Goal: Task Accomplishment & Management: Use online tool/utility

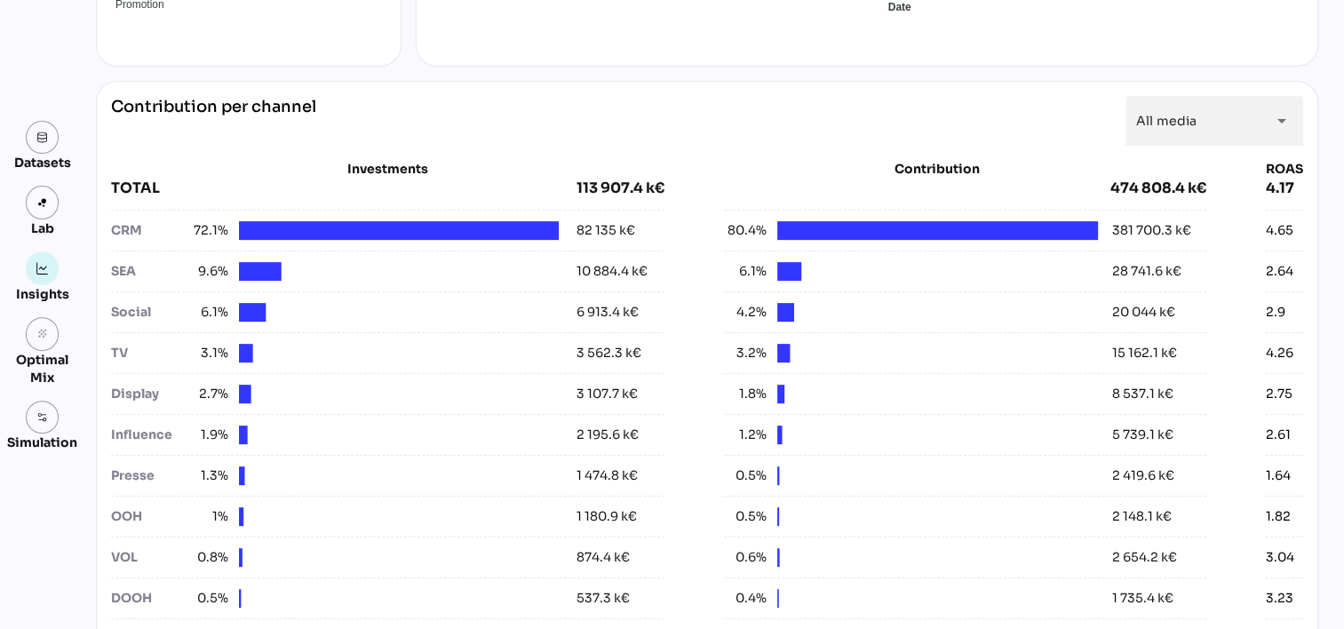
scroll to position [622, 0]
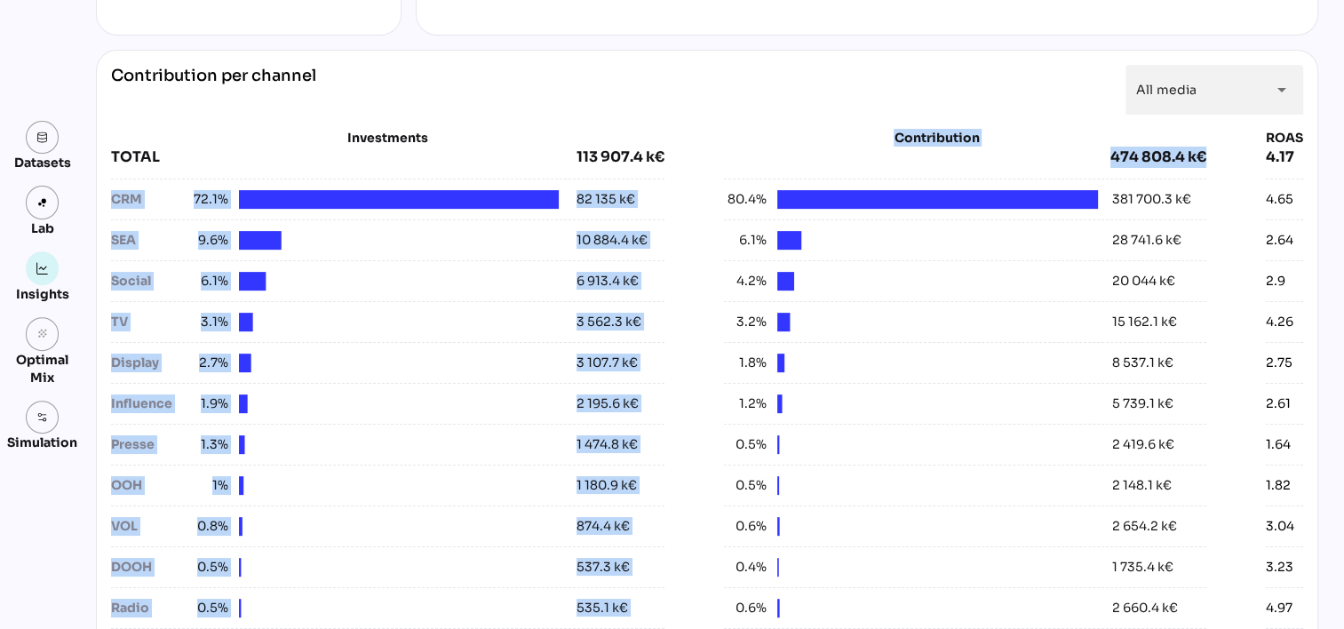
drag, startPoint x: 108, startPoint y: 202, endPoint x: 802, endPoint y: 186, distance: 693.3
click at [802, 186] on div "Investments TOTAL 113 907.4 k€ CRM 72.1% 82 135 k€ SEA 9.6% 10 884.4 k€ Social …" at bounding box center [707, 399] width 1192 height 540
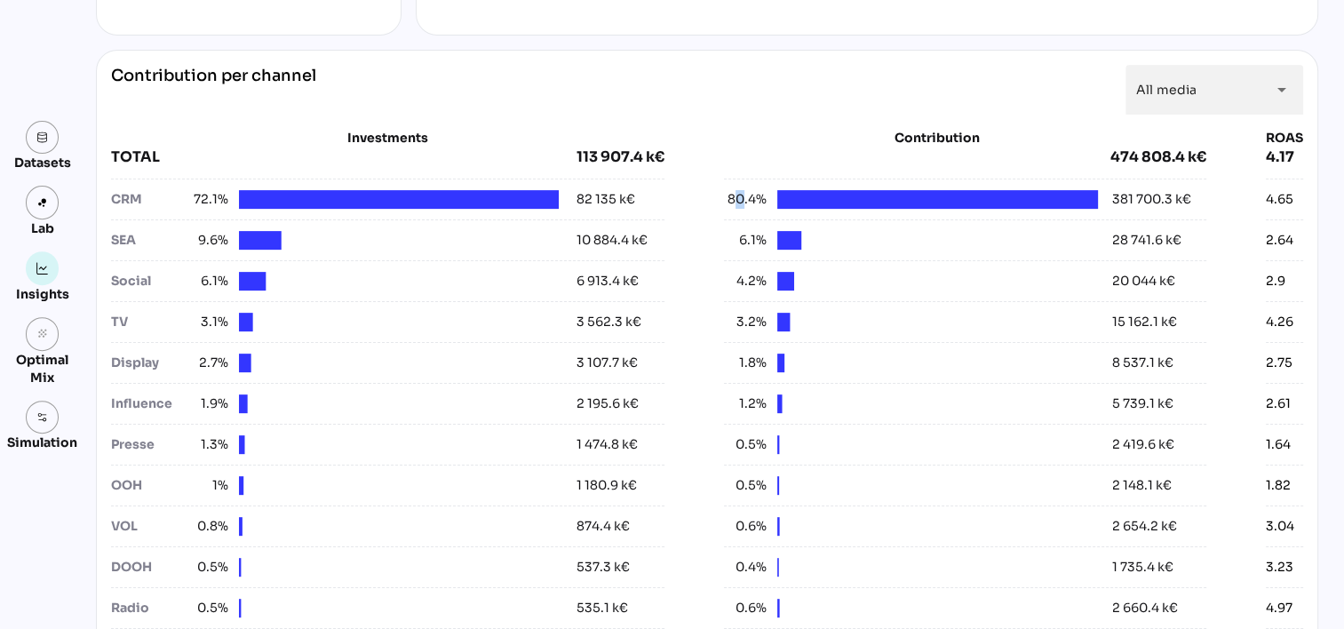
drag, startPoint x: 802, startPoint y: 186, endPoint x: 735, endPoint y: 199, distance: 68.0
click at [735, 199] on span "80.4%" at bounding box center [745, 199] width 43 height 19
click at [733, 199] on span "80.4%" at bounding box center [745, 199] width 43 height 19
drag, startPoint x: 733, startPoint y: 199, endPoint x: 706, endPoint y: 207, distance: 28.7
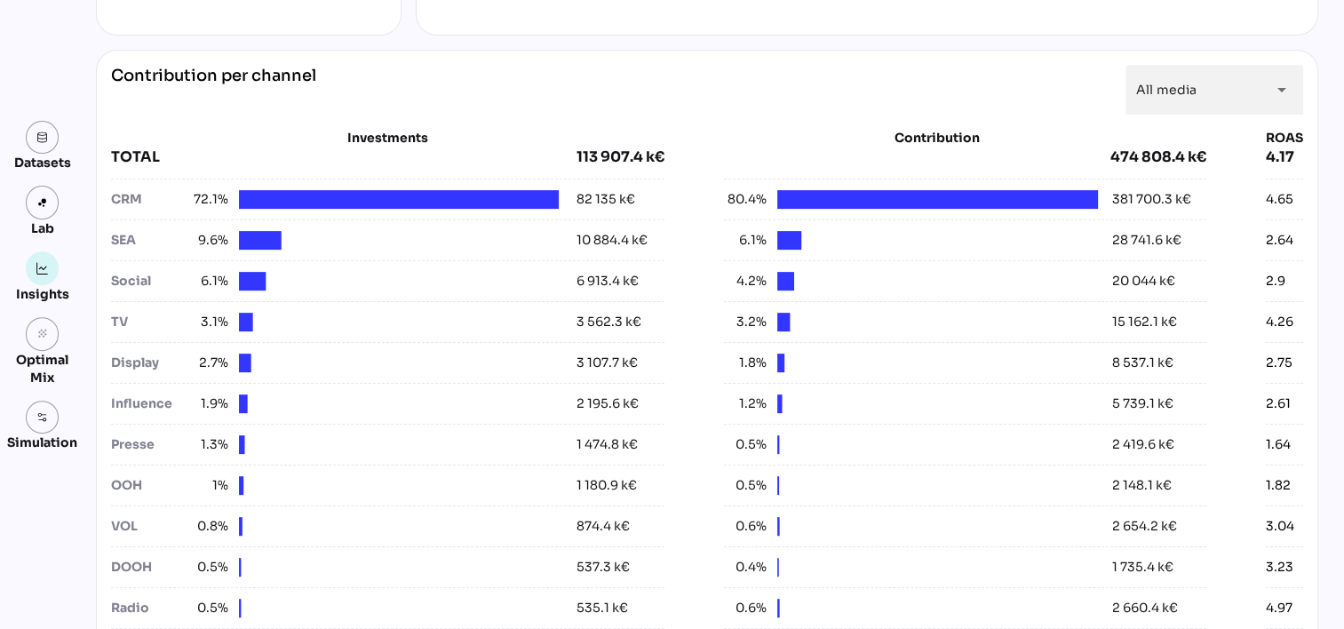
click at [706, 207] on div "Investments TOTAL 113 907.4 k€ CRM 72.1% 82 135 k€ SEA 9.6% 10 884.4 k€ Social …" at bounding box center [707, 399] width 1192 height 540
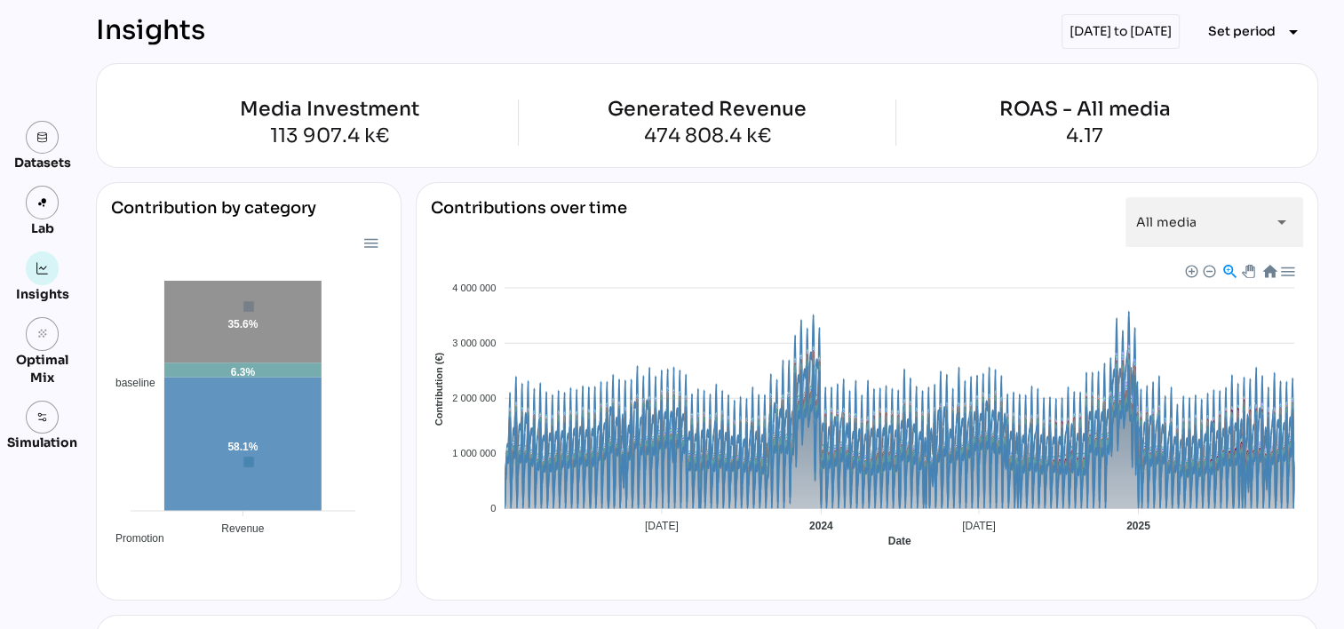
scroll to position [0, 0]
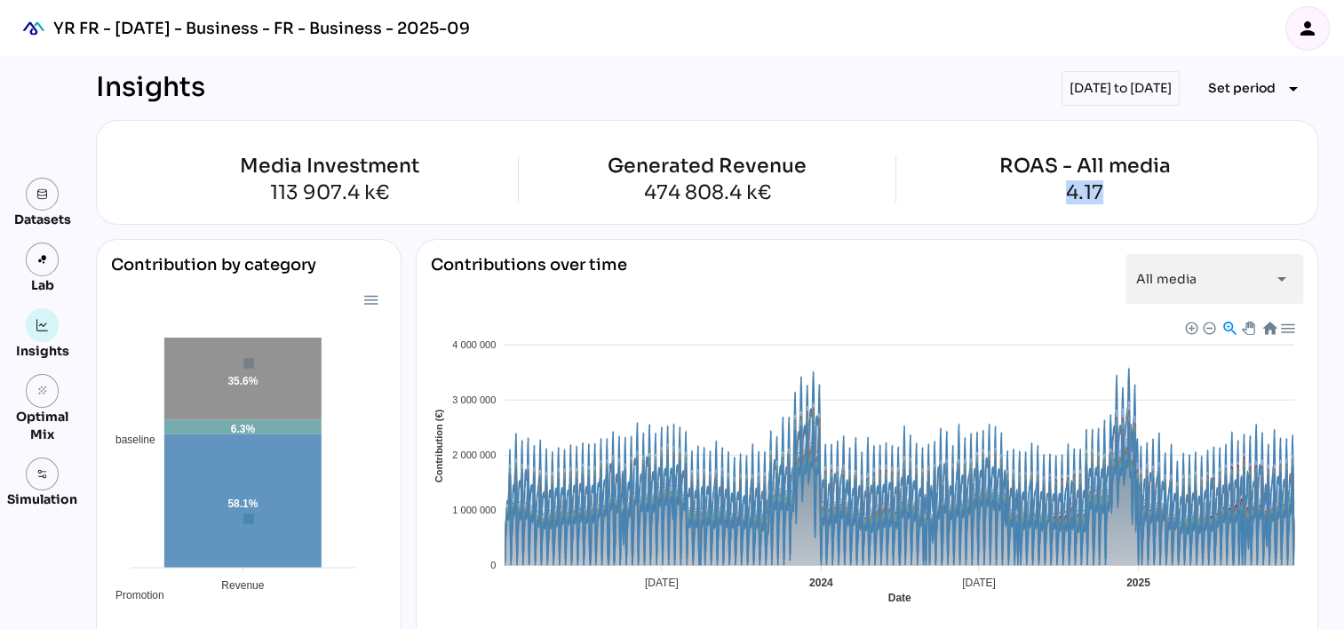
drag, startPoint x: 1059, startPoint y: 187, endPoint x: 1109, endPoint y: 184, distance: 49.8
click at [1109, 184] on div "4.17" at bounding box center [1085, 193] width 171 height 20
click at [1082, 172] on div "ROAS - All media" at bounding box center [1085, 166] width 171 height 20
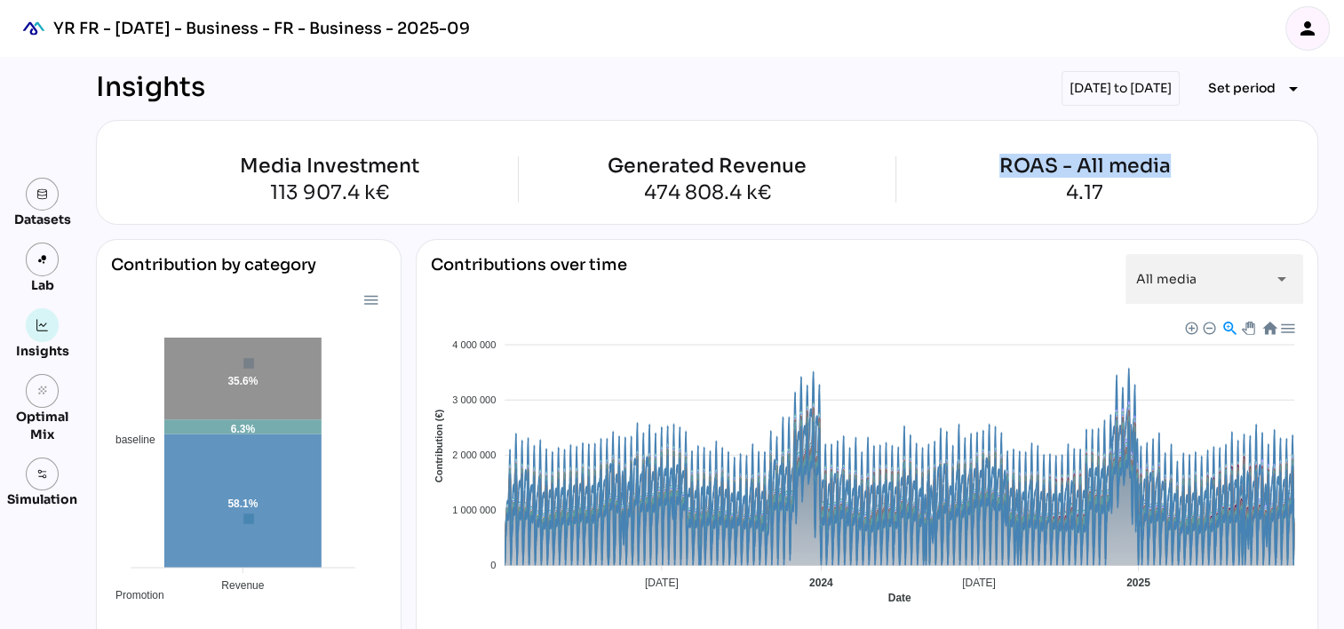
click at [1082, 172] on div "ROAS - All media" at bounding box center [1085, 166] width 171 height 20
click at [1077, 174] on div "ROAS - All media" at bounding box center [1085, 166] width 171 height 20
click at [1076, 199] on div "4.17" at bounding box center [1085, 193] width 171 height 20
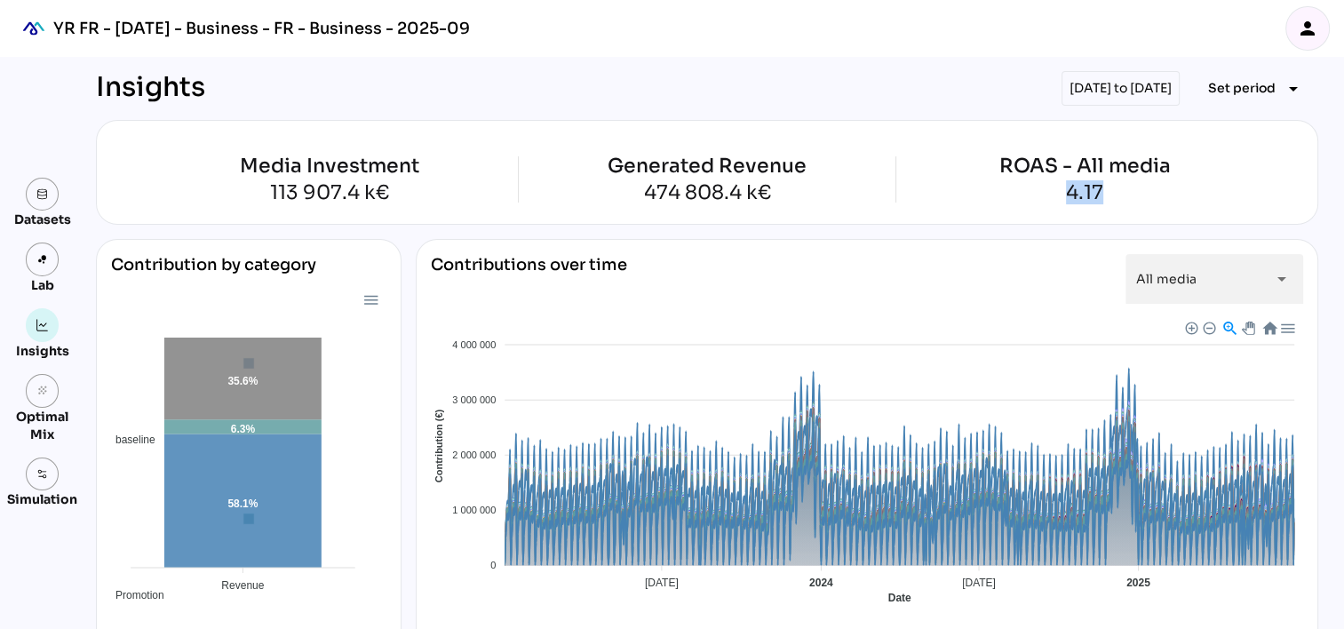
click at [1076, 199] on div "4.17" at bounding box center [1085, 193] width 171 height 20
drag, startPoint x: 1076, startPoint y: 199, endPoint x: 1076, endPoint y: 217, distance: 17.8
click at [1076, 217] on div "Media Investment 113 907.4 k€ Generated Revenue 474 808.4 k€ ROAS - All media 4…" at bounding box center [707, 172] width 1223 height 105
drag, startPoint x: 1076, startPoint y: 217, endPoint x: 1175, endPoint y: 207, distance: 99.1
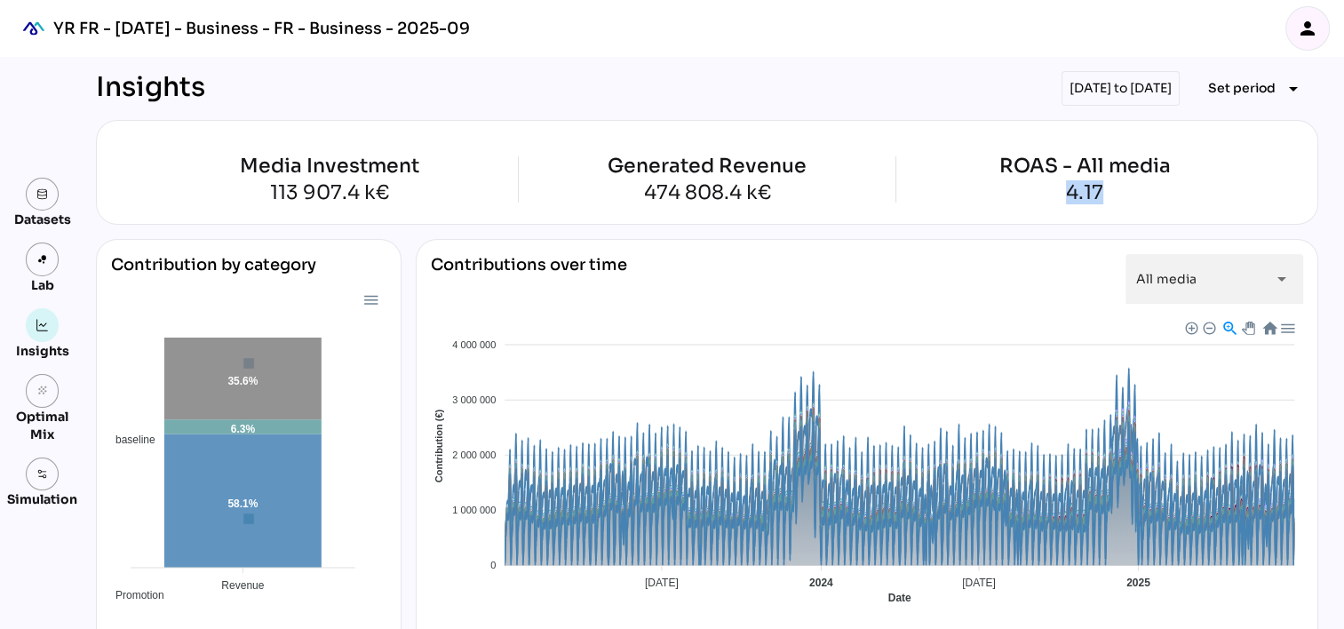
click at [1175, 207] on div "Media Investment 113 907.4 k€ Generated Revenue 474 808.4 k€ ROAS - All media 4…" at bounding box center [707, 172] width 1223 height 105
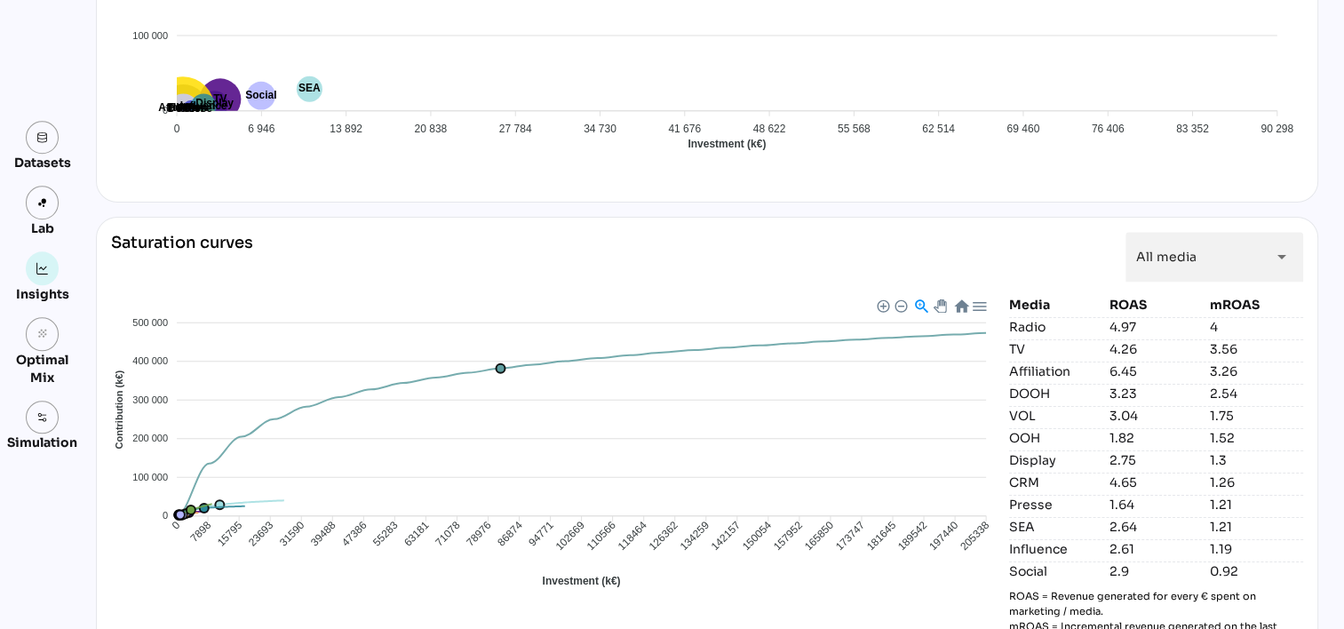
scroll to position [1720, 0]
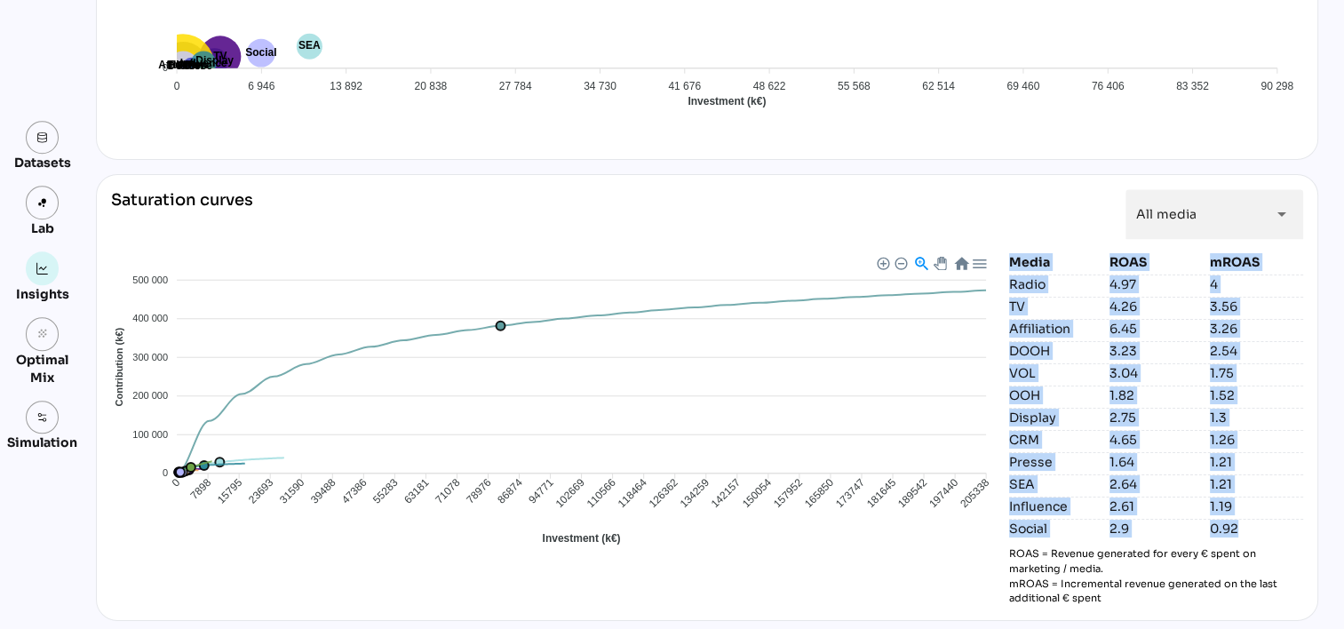
drag, startPoint x: 1004, startPoint y: 259, endPoint x: 1237, endPoint y: 519, distance: 348.6
click at [1237, 519] on div "Media ROAS mROAS Radio 4.97 4 TV 4.26 3.56 Affiliation 6.45 3.26 DOOH 3.23 2.54…" at bounding box center [1156, 429] width 294 height 353
copy div "Media ROAS mROAS Radio 4.97 4 TV 4.26 3.56 Affiliation 6.45 3.26 DOOH 3.23 2.54…"
click at [1262, 423] on div "Media ROAS mROAS Radio 4.97 4 TV 4.26 3.56 Affiliation 6.45 3.26 DOOH 3.23 2.54…" at bounding box center [1156, 429] width 294 height 353
drag, startPoint x: 1244, startPoint y: 521, endPoint x: 1007, endPoint y: 257, distance: 354.9
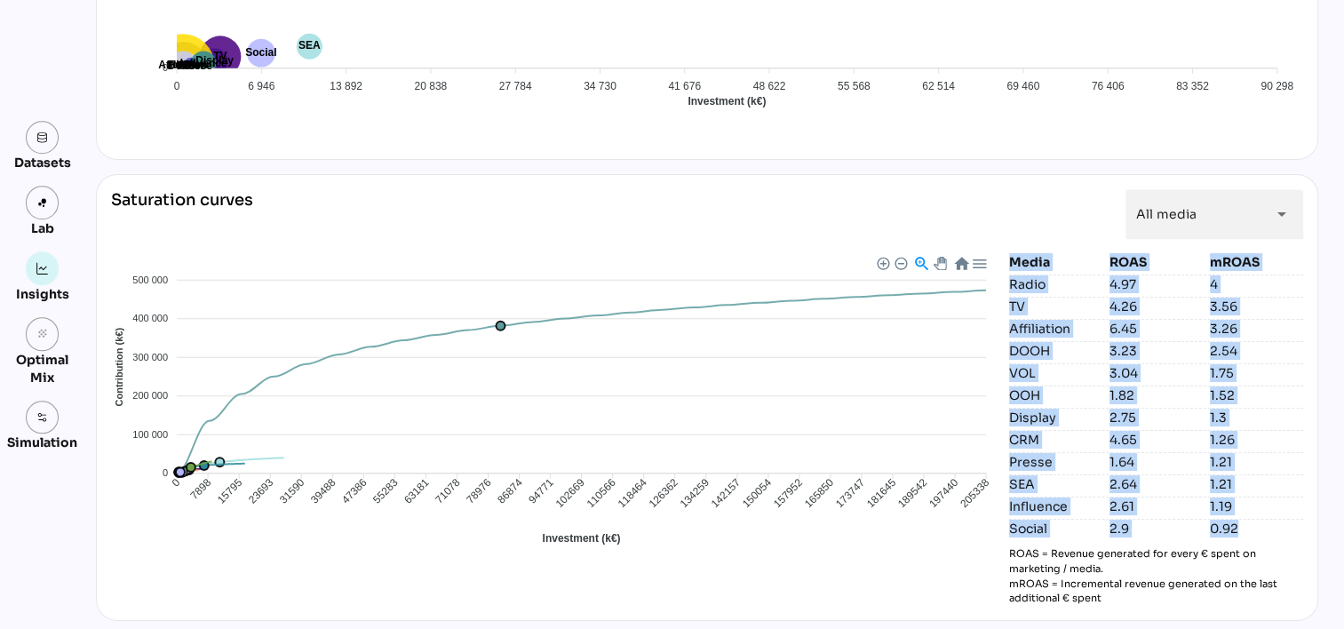
click at [1009, 257] on div "Media ROAS mROAS Radio 4.97 4 TV 4.26 3.56 Affiliation 6.45 3.26 DOOH 3.23 2.54…" at bounding box center [1156, 429] width 294 height 353
copy div "Media ROAS mROAS Radio 4.97 4 TV 4.26 3.56 Affiliation 6.45 3.26 DOOH 3.23 2.54…"
click at [1312, 389] on div "Saturation curves All media ********* arrow_drop_down Affiliation CRM DOOH Disp…" at bounding box center [707, 397] width 1223 height 447
drag, startPoint x: 1207, startPoint y: 278, endPoint x: 1230, endPoint y: 526, distance: 249.0
click at [1230, 526] on div "Media ROAS mROAS Radio 4.97 4 TV 4.26 3.56 Affiliation 6.45 3.26 DOOH 3.23 2.54…" at bounding box center [1156, 429] width 294 height 353
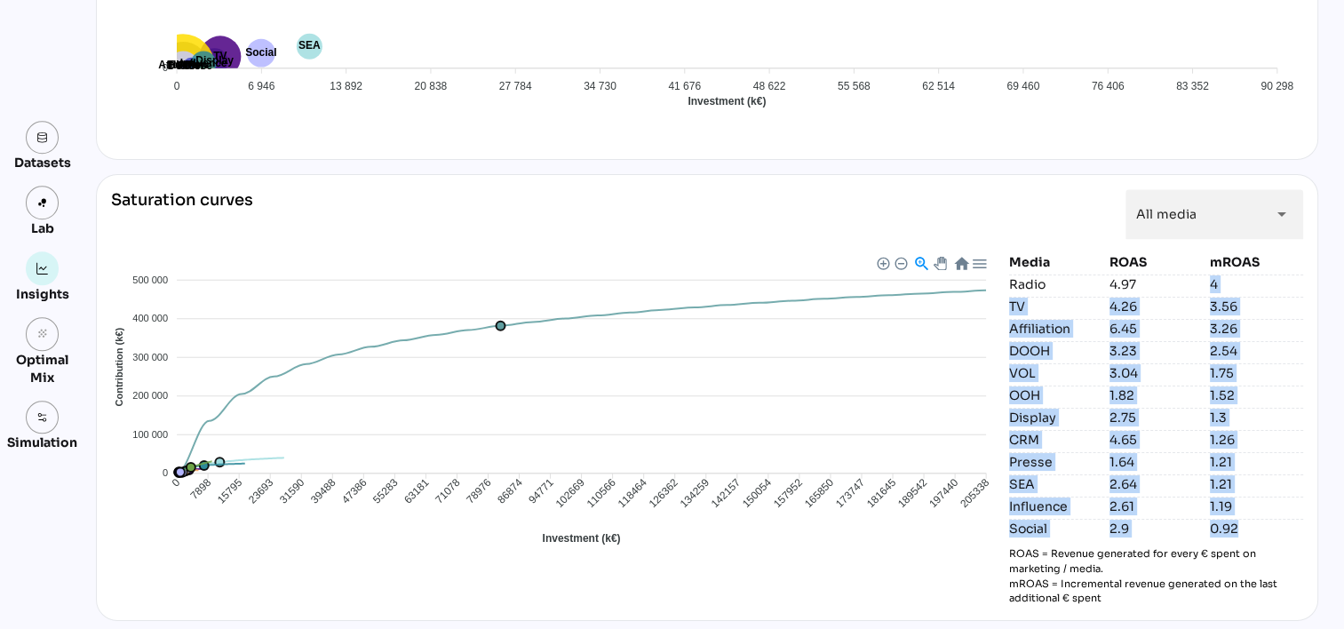
click at [1235, 531] on div "Media ROAS mROAS Radio 4.97 4 TV 4.26 3.56 Affiliation 6.45 3.26 DOOH 3.23 2.54…" at bounding box center [1156, 429] width 294 height 353
click at [1237, 523] on div "0.92" at bounding box center [1256, 529] width 93 height 18
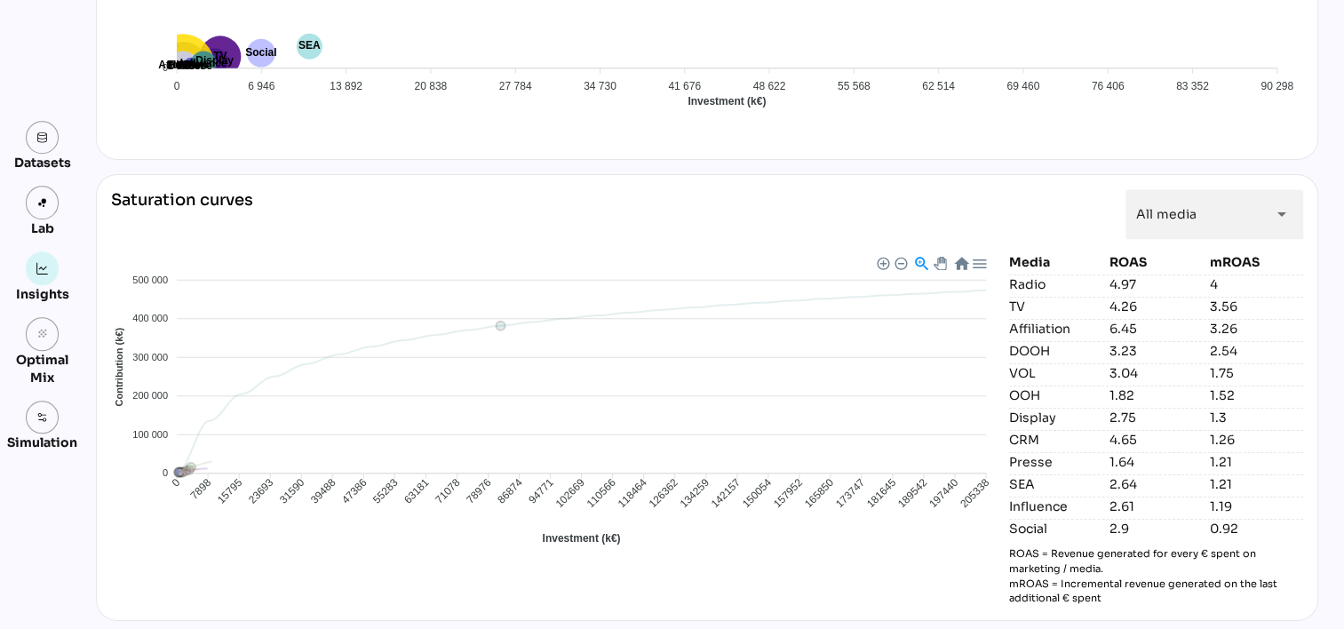
click at [934, 257] on div at bounding box center [939, 262] width 11 height 11
click at [916, 258] on div at bounding box center [920, 262] width 15 height 15
click at [894, 259] on div at bounding box center [900, 262] width 12 height 12
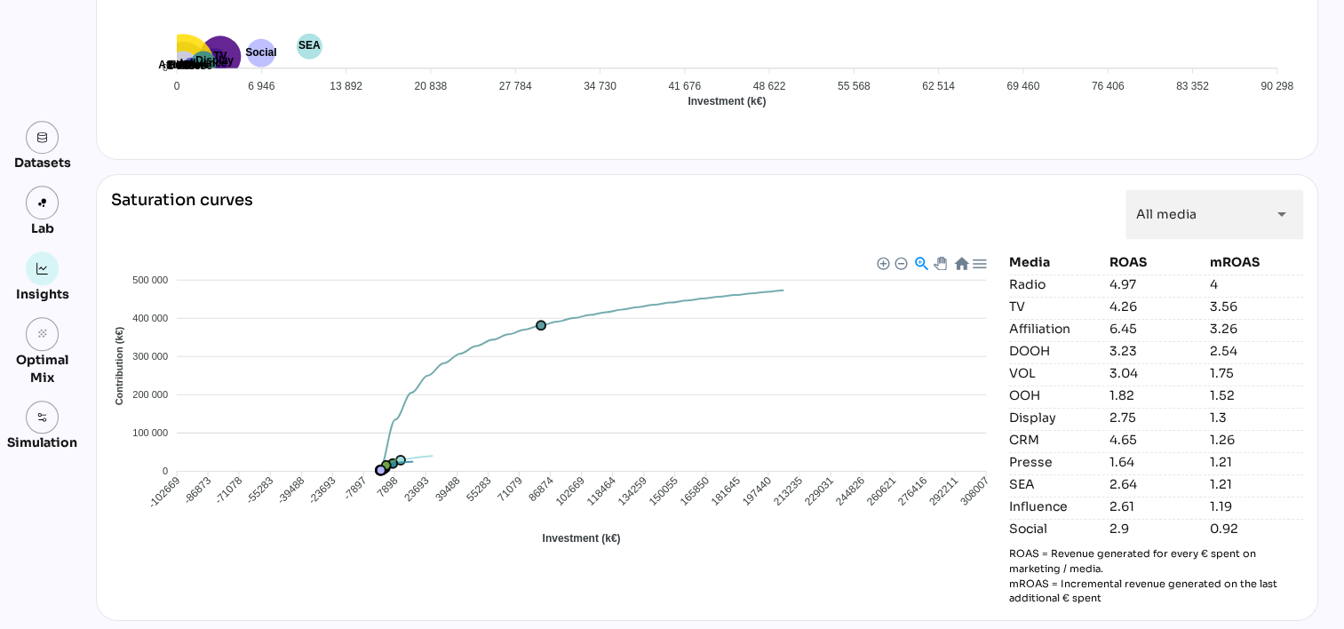
click at [876, 259] on div at bounding box center [882, 262] width 12 height 12
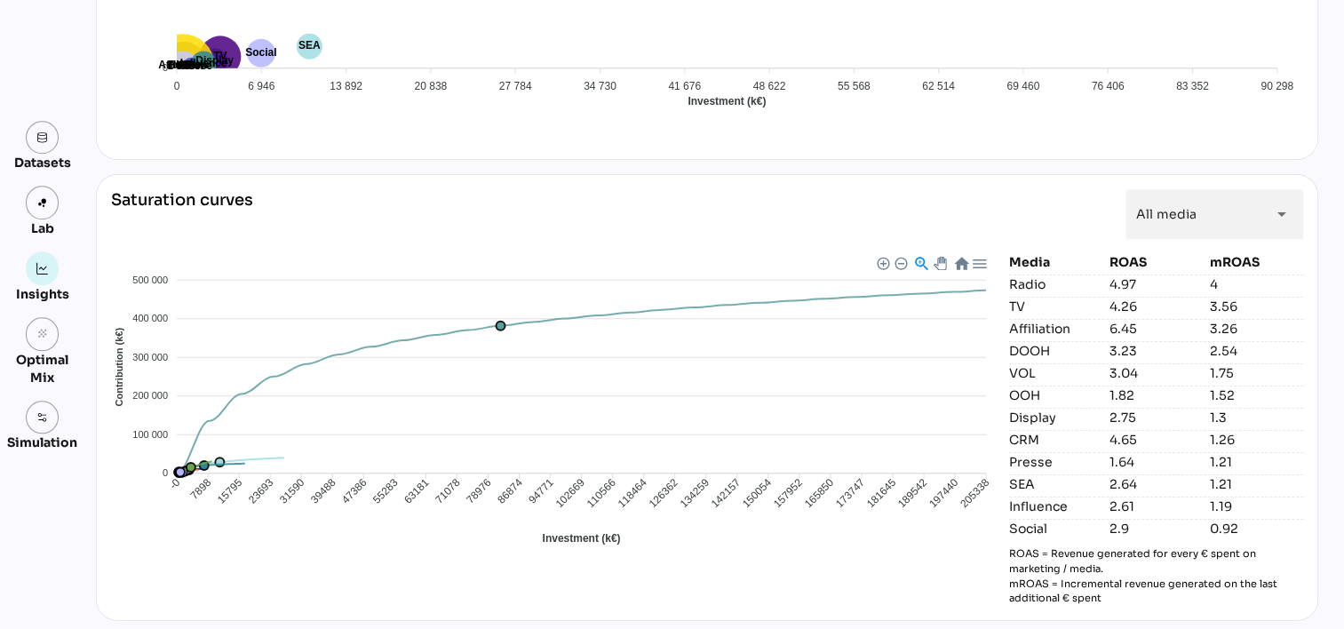
click at [876, 259] on div at bounding box center [882, 262] width 12 height 12
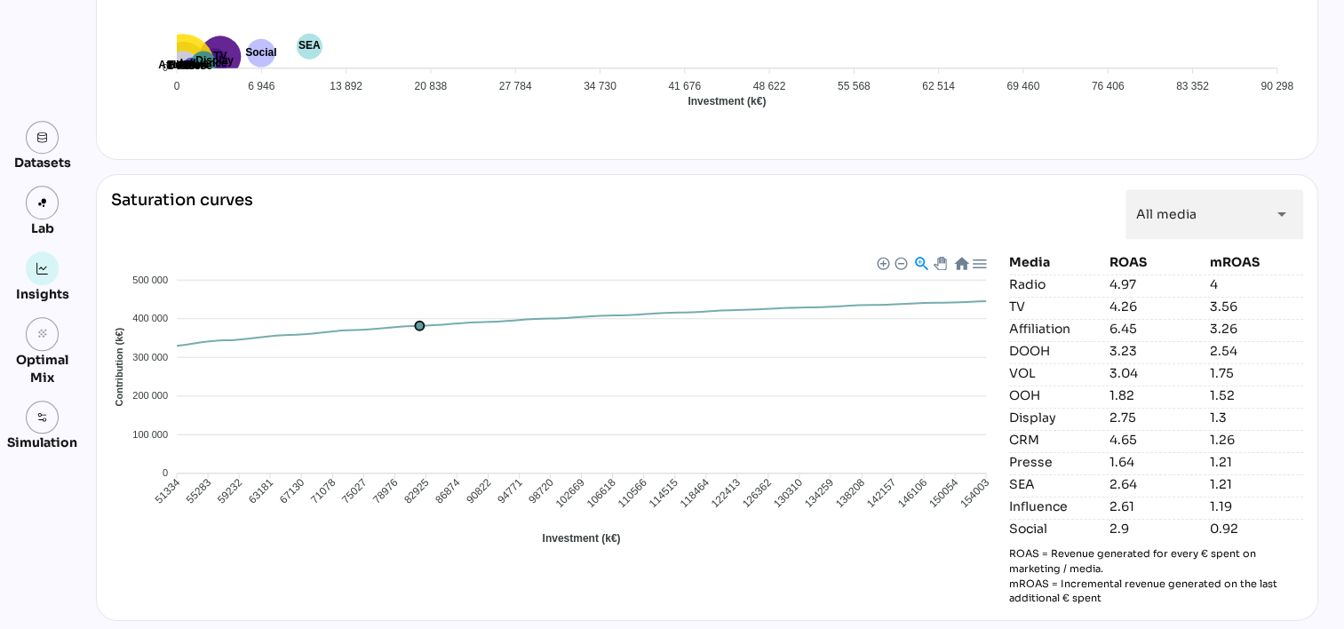
click at [903, 256] on div "Download SVG Download PNG Download CSV" at bounding box center [930, 263] width 124 height 20
click at [897, 263] on div at bounding box center [900, 262] width 12 height 12
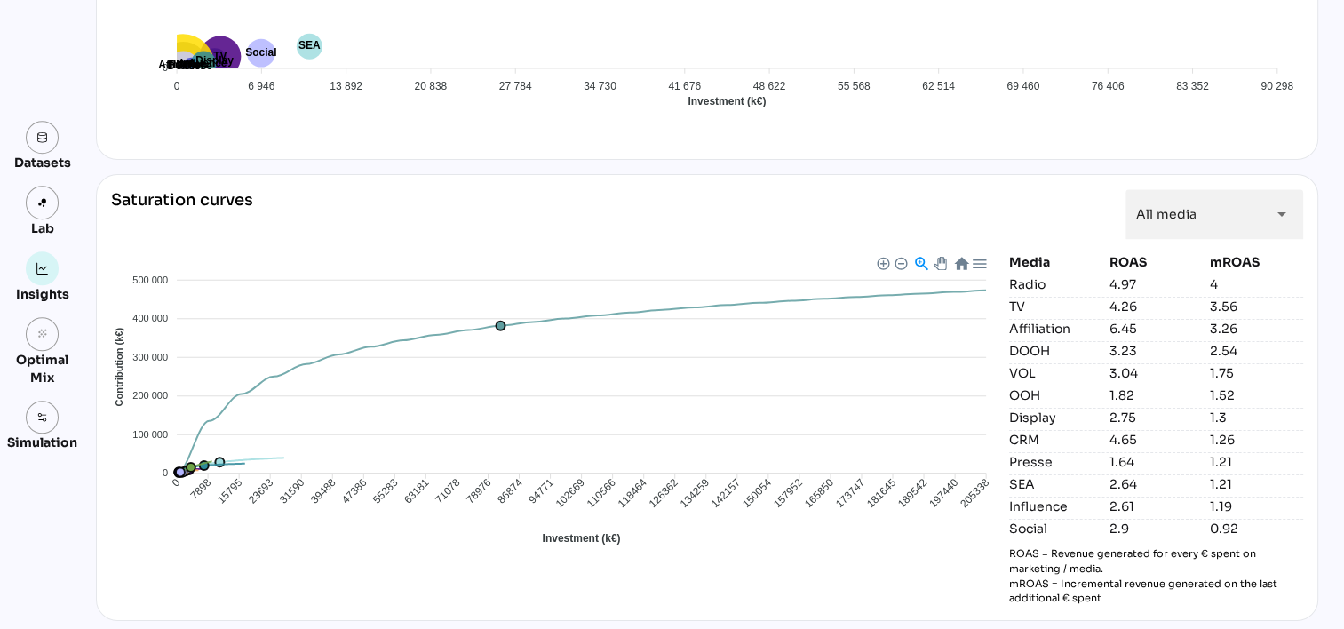
click at [977, 262] on div at bounding box center [978, 262] width 15 height 15
click at [911, 611] on div "Saturation curves All media ********* arrow_drop_down Affiliation CRM DOOH Disp…" at bounding box center [707, 397] width 1223 height 447
click at [923, 591] on div "Affiliation CRM DOOH Display Influence OOH Presse Radio SEA Social TV VOL 500 0…" at bounding box center [553, 429] width 884 height 353
click at [566, 601] on div "Saturation curves All media ********* arrow_drop_down Affiliation CRM DOOH Disp…" at bounding box center [707, 397] width 1223 height 447
click at [935, 586] on div "Affiliation CRM DOOH Display Influence OOH Presse Radio SEA Social TV VOL 500 0…" at bounding box center [553, 429] width 884 height 353
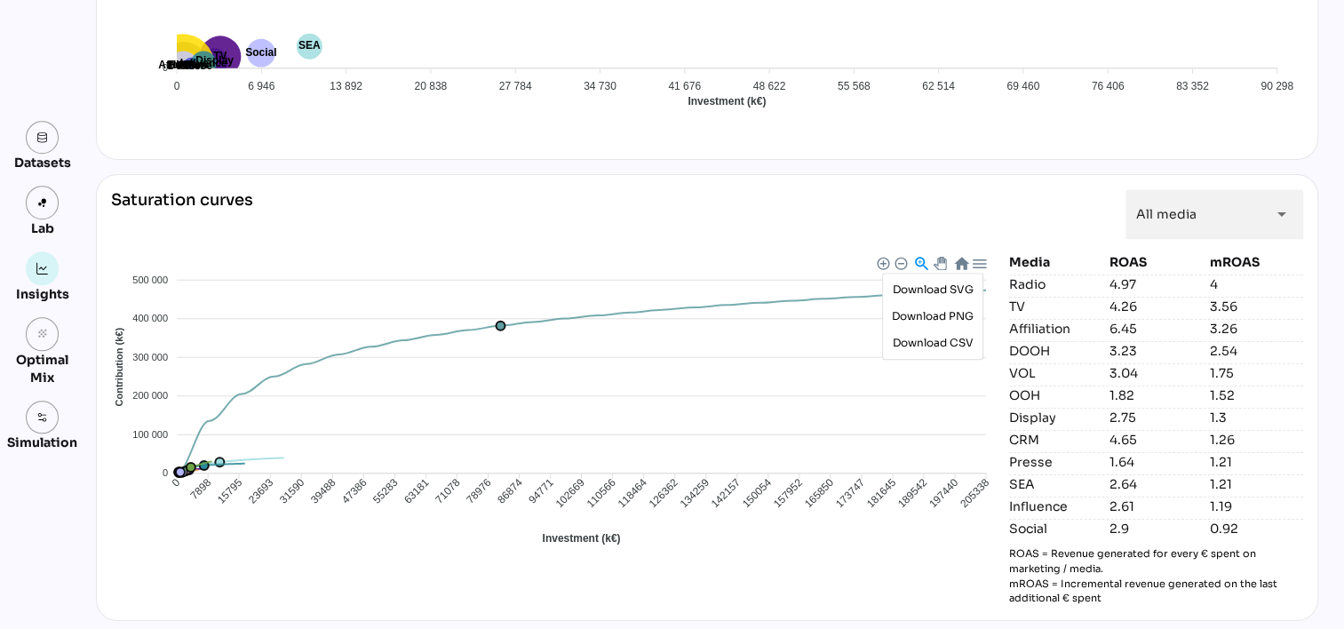
click at [1009, 181] on div "Saturation curves All media ********* arrow_drop_down Affiliation CRM DOOH Disp…" at bounding box center [707, 397] width 1223 height 447
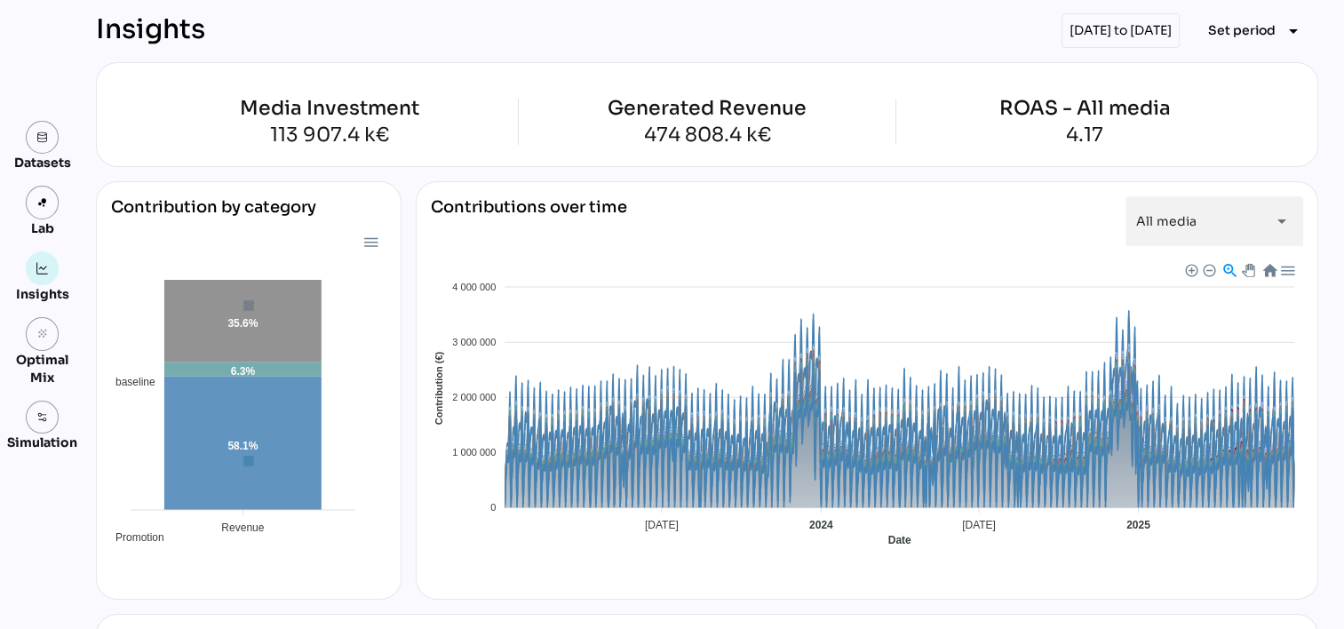
scroll to position [89, 0]
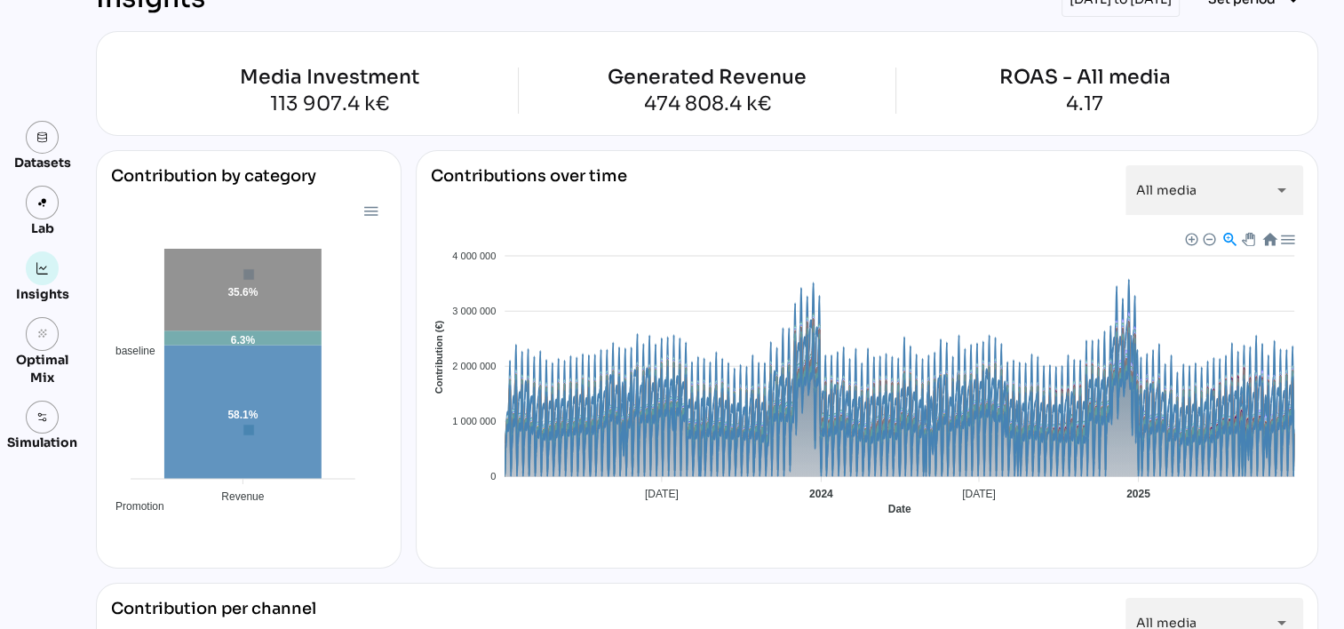
click at [1286, 240] on div at bounding box center [1287, 238] width 15 height 15
click at [363, 210] on div at bounding box center [370, 210] width 15 height 15
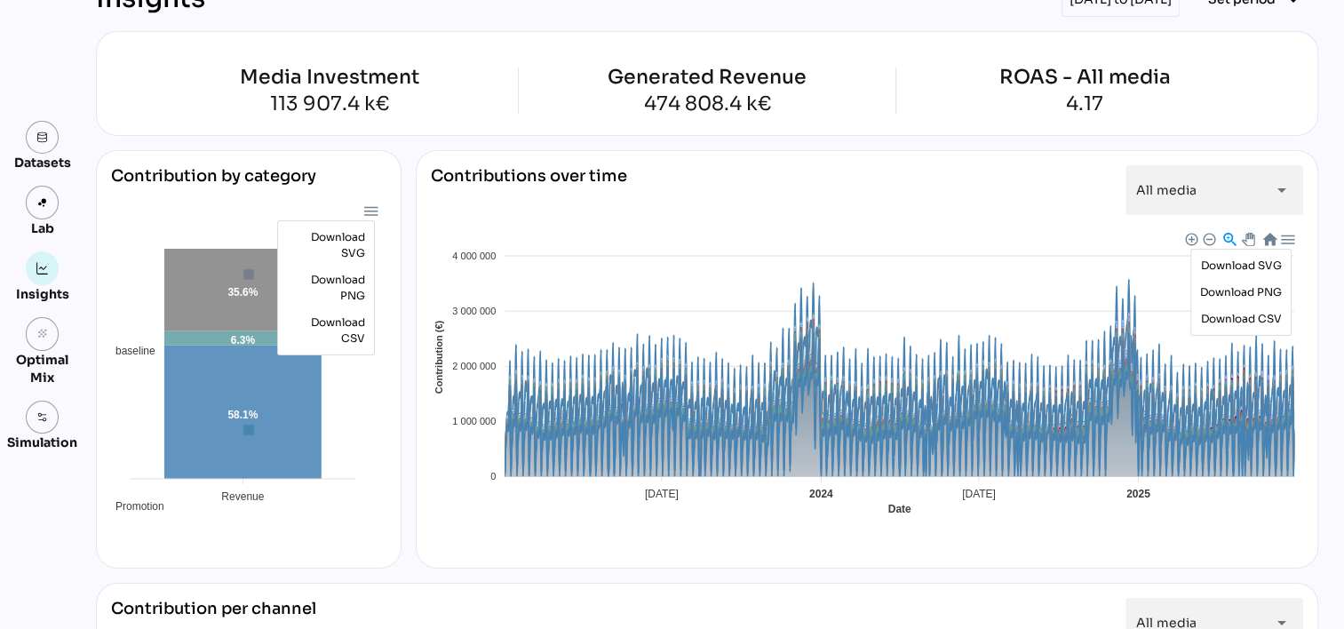
click at [400, 231] on div "Contribution by category baseline Promotion media 58.1% 6.3% 35.6% Revenue Reve…" at bounding box center [707, 359] width 1223 height 419
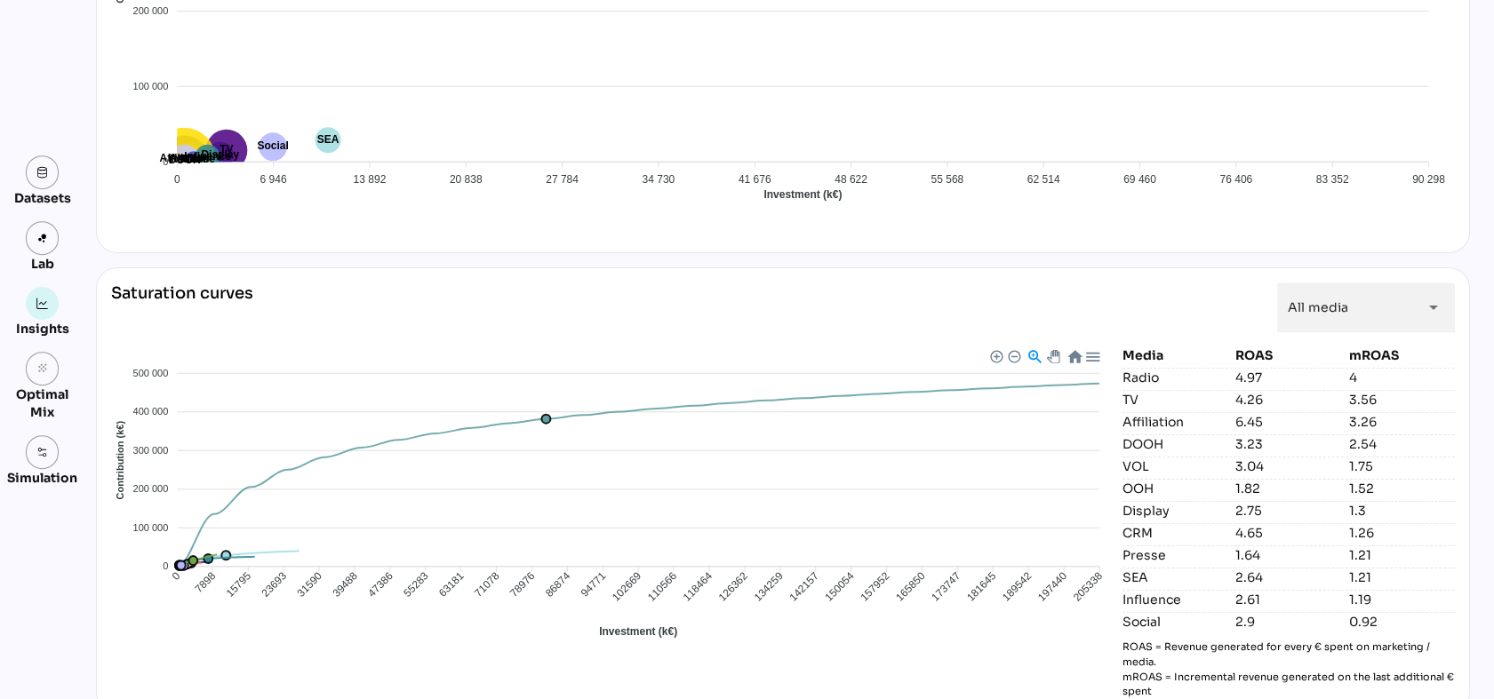
scroll to position [1653, 0]
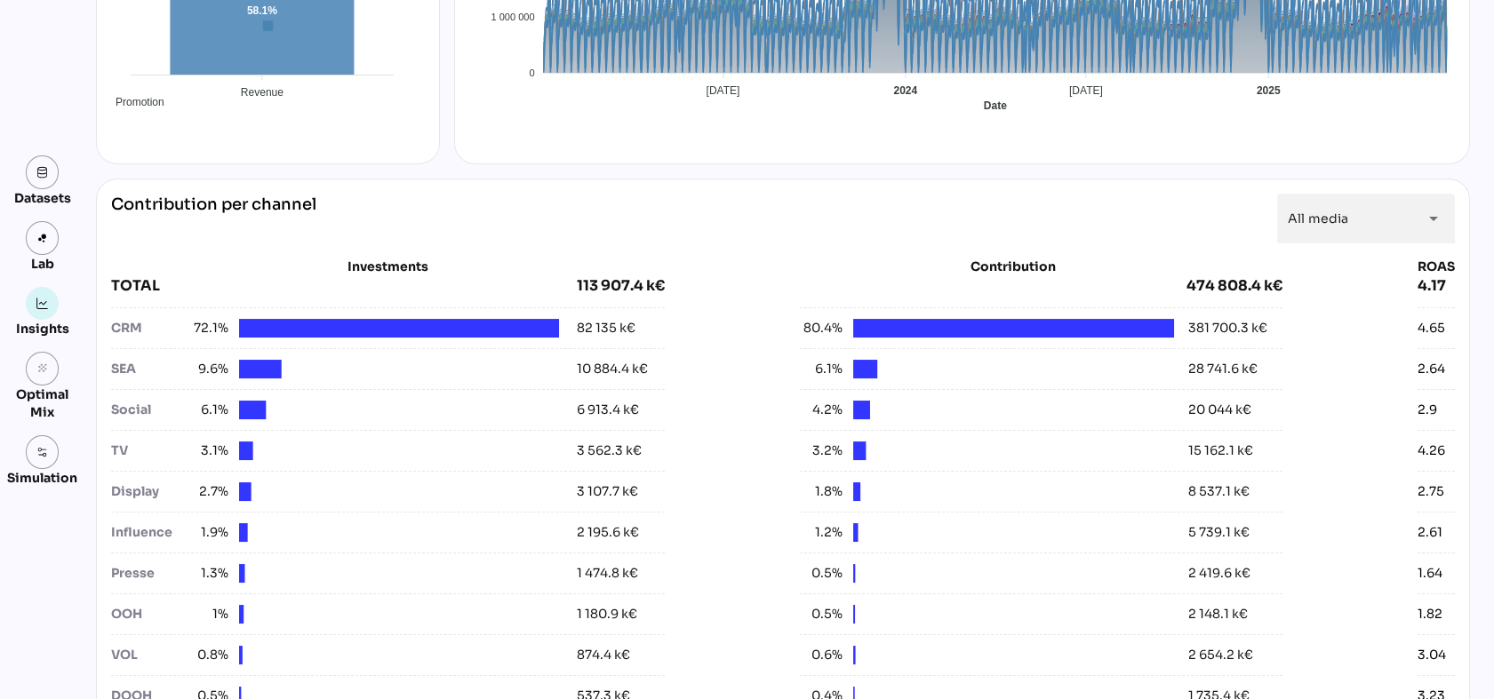
scroll to position [0, 0]
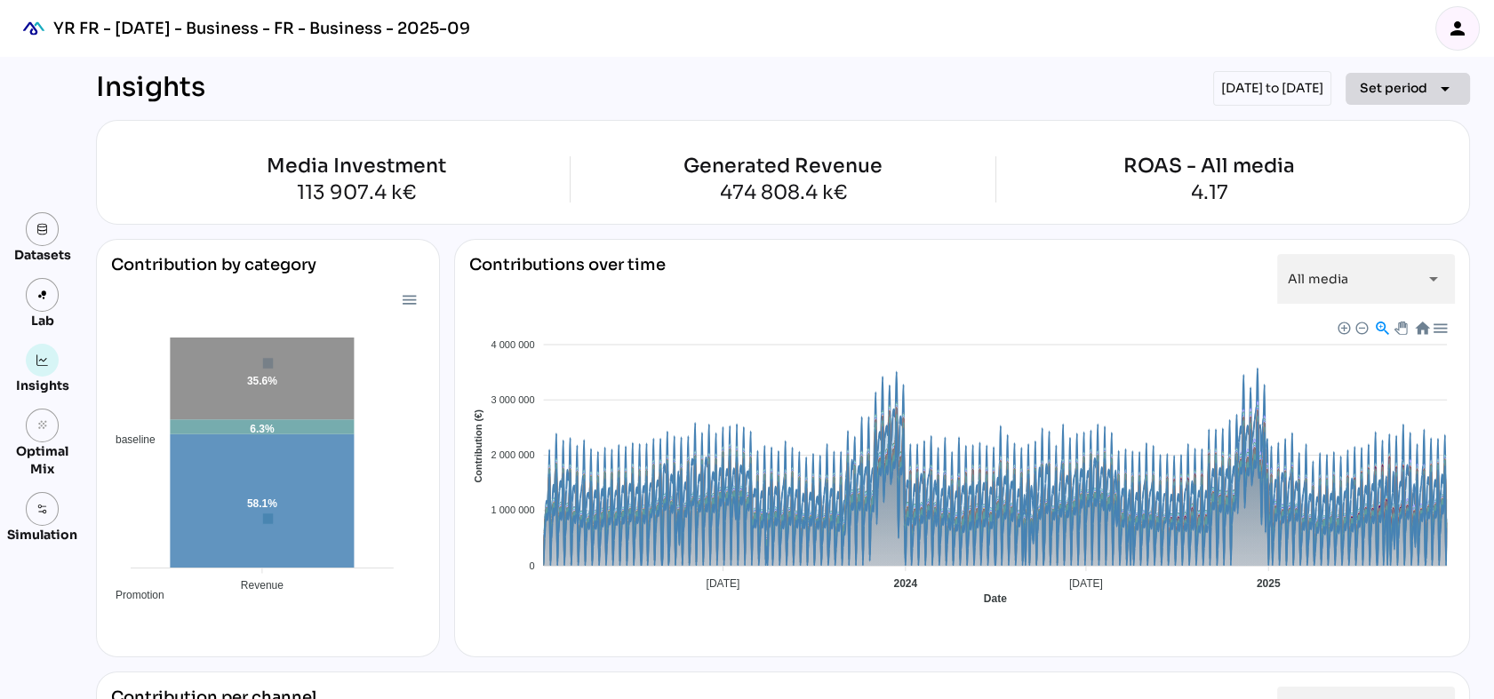
click at [1357, 79] on span "Set period" at bounding box center [1394, 87] width 68 height 21
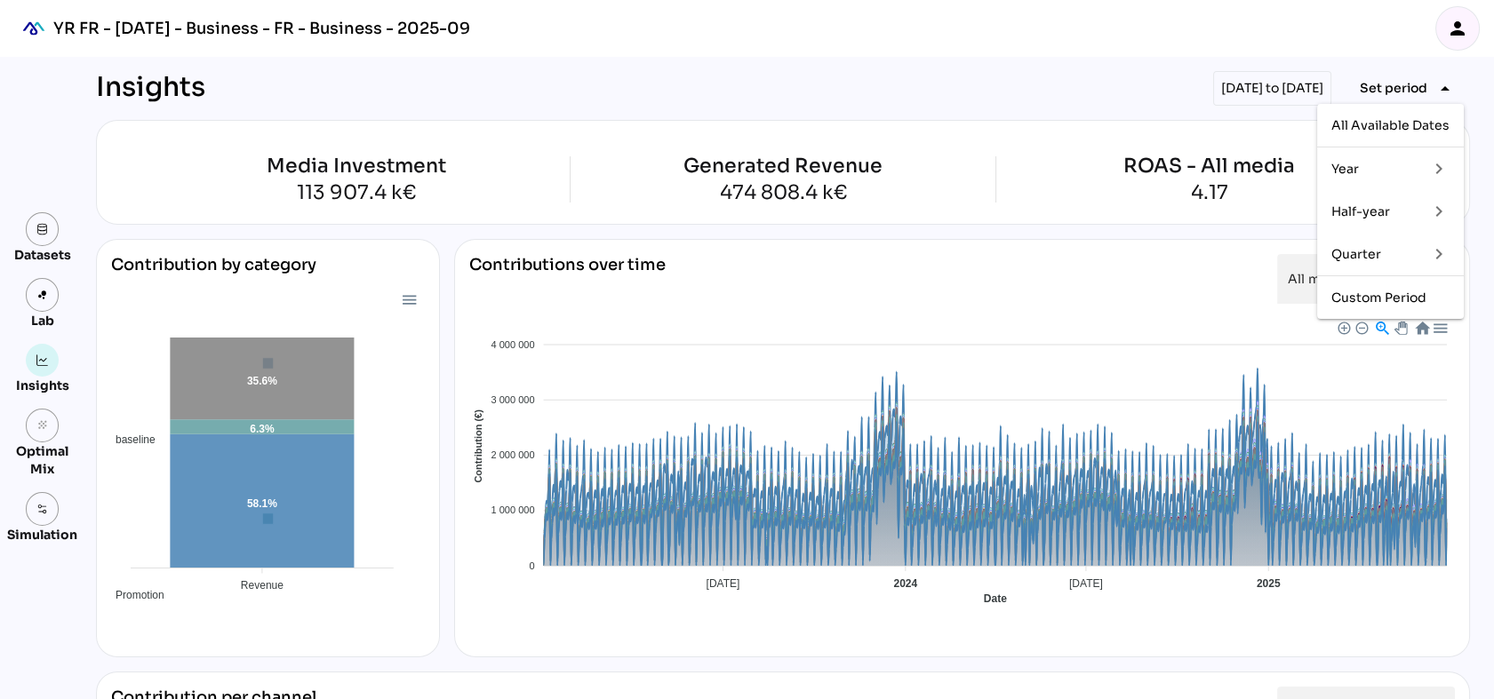
click at [1357, 36] on icon "person" at bounding box center [1457, 28] width 21 height 21
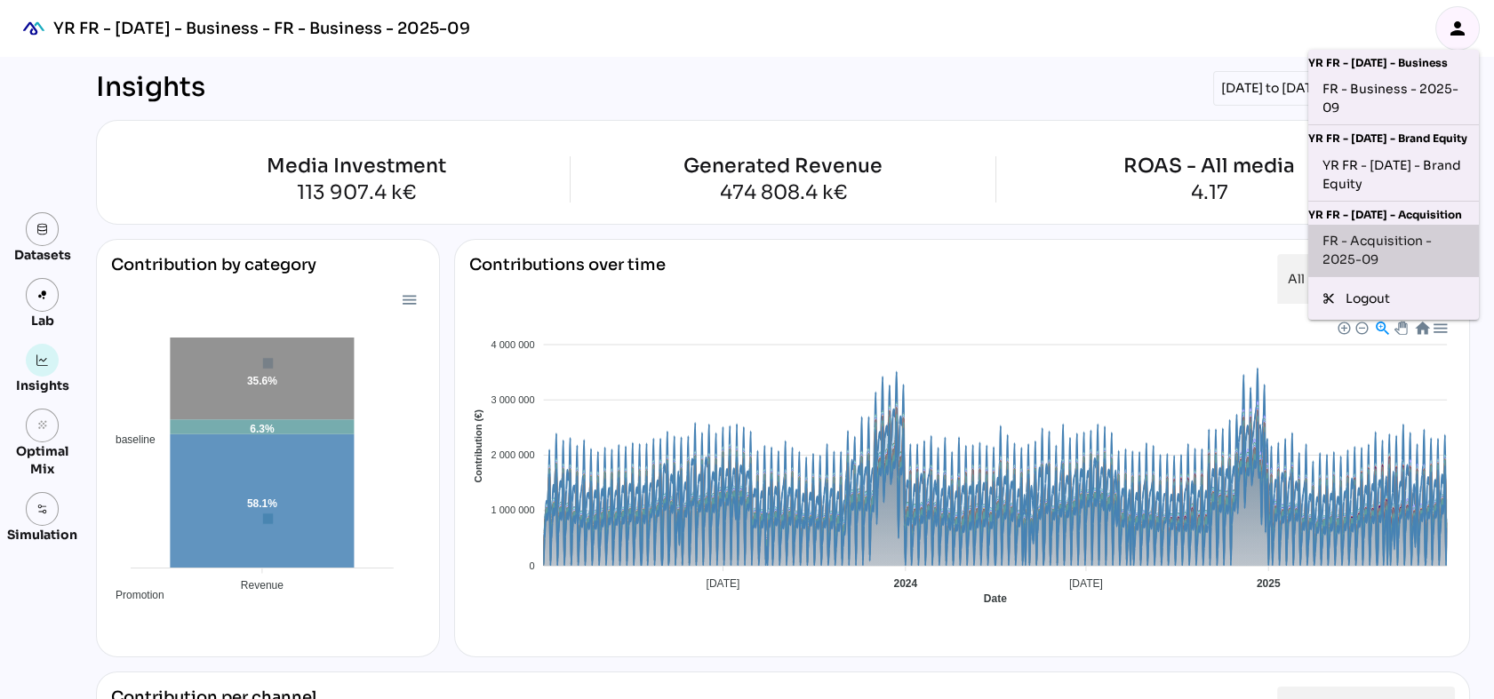
click at [1357, 256] on div "FR - Acquisition - 2025-09" at bounding box center [1393, 250] width 142 height 37
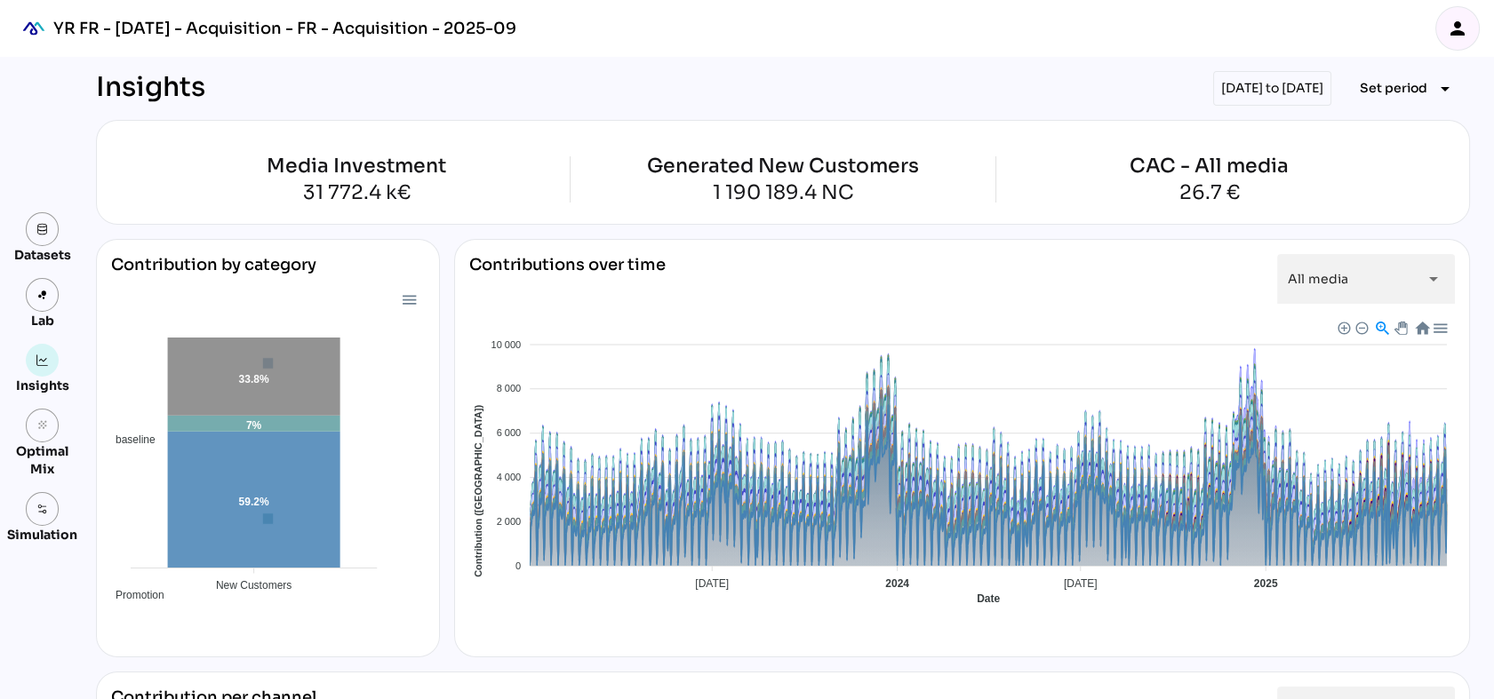
click at [1473, 5] on div "person" at bounding box center [1457, 28] width 44 height 57
click at [1466, 21] on icon "person" at bounding box center [1457, 28] width 21 height 21
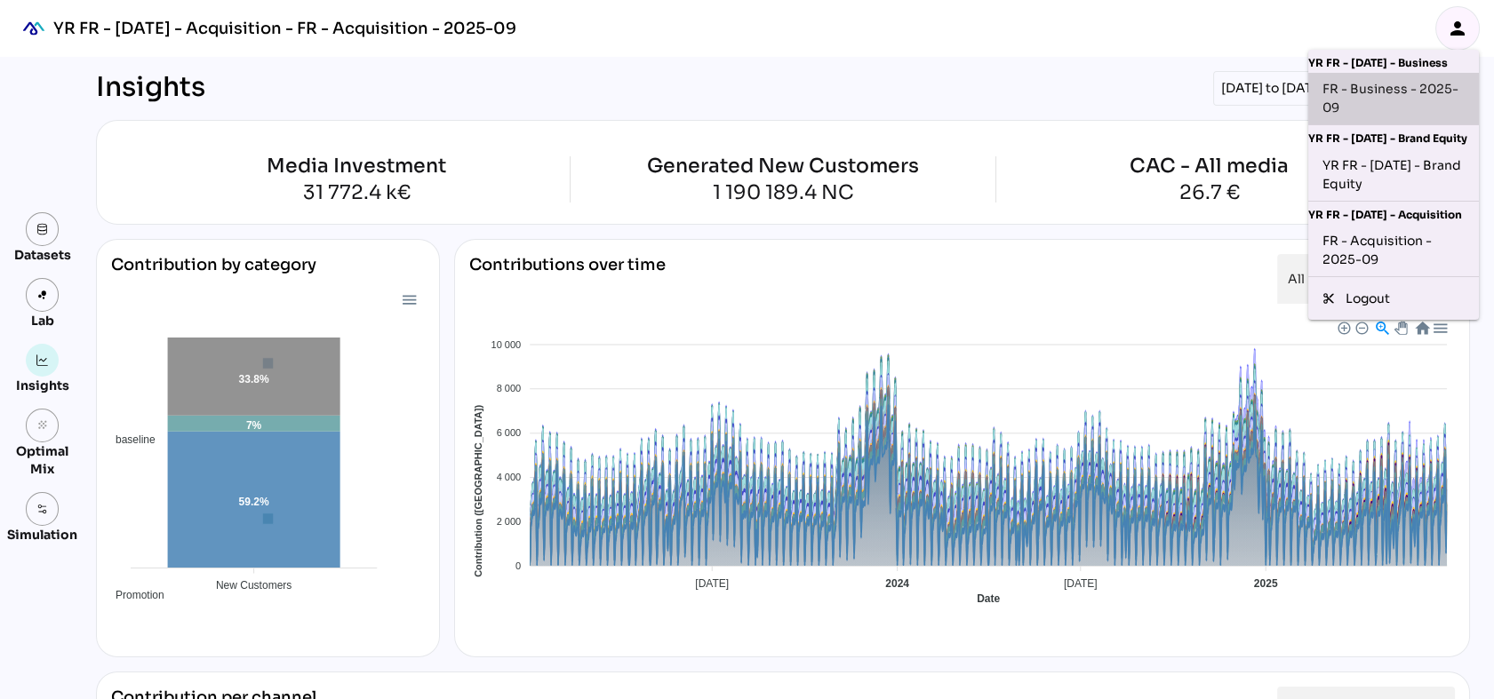
click at [1400, 97] on div "FR - Business - 2025-09" at bounding box center [1393, 98] width 142 height 37
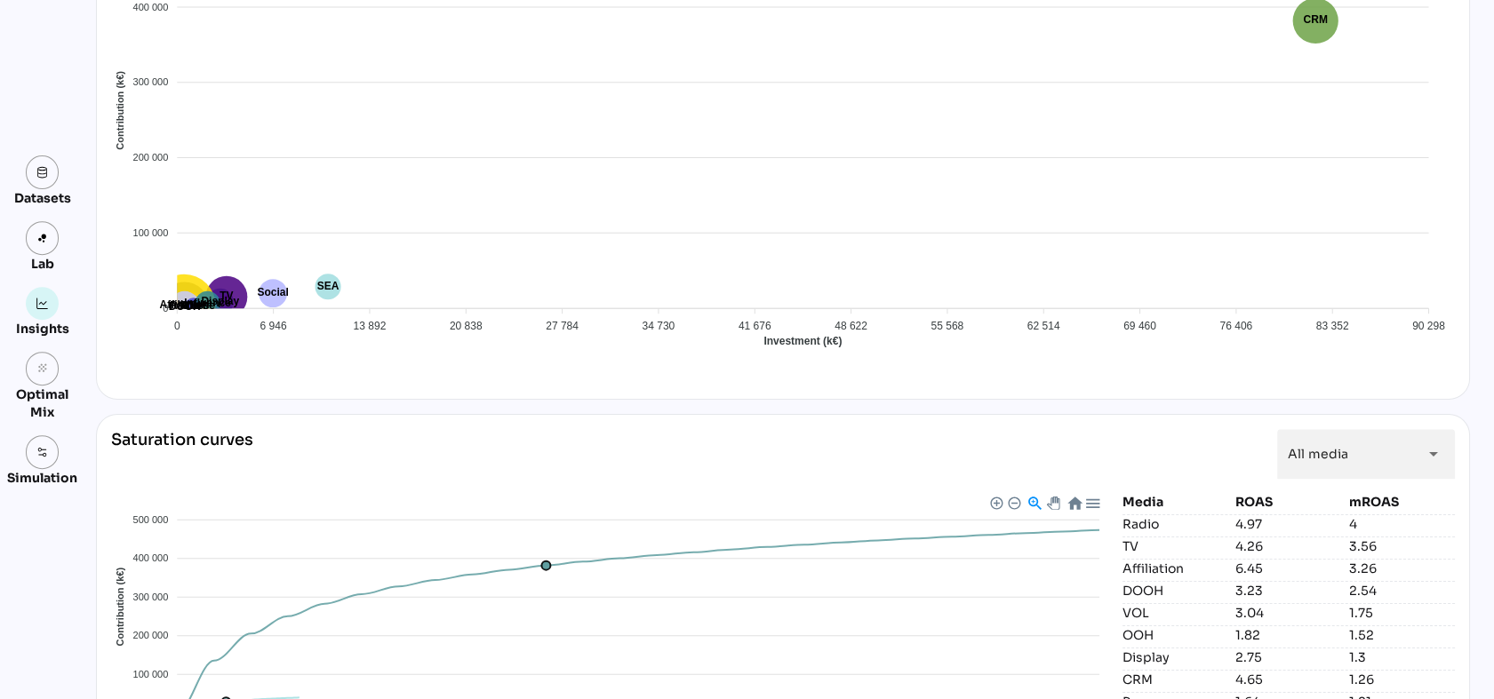
scroll to position [1653, 0]
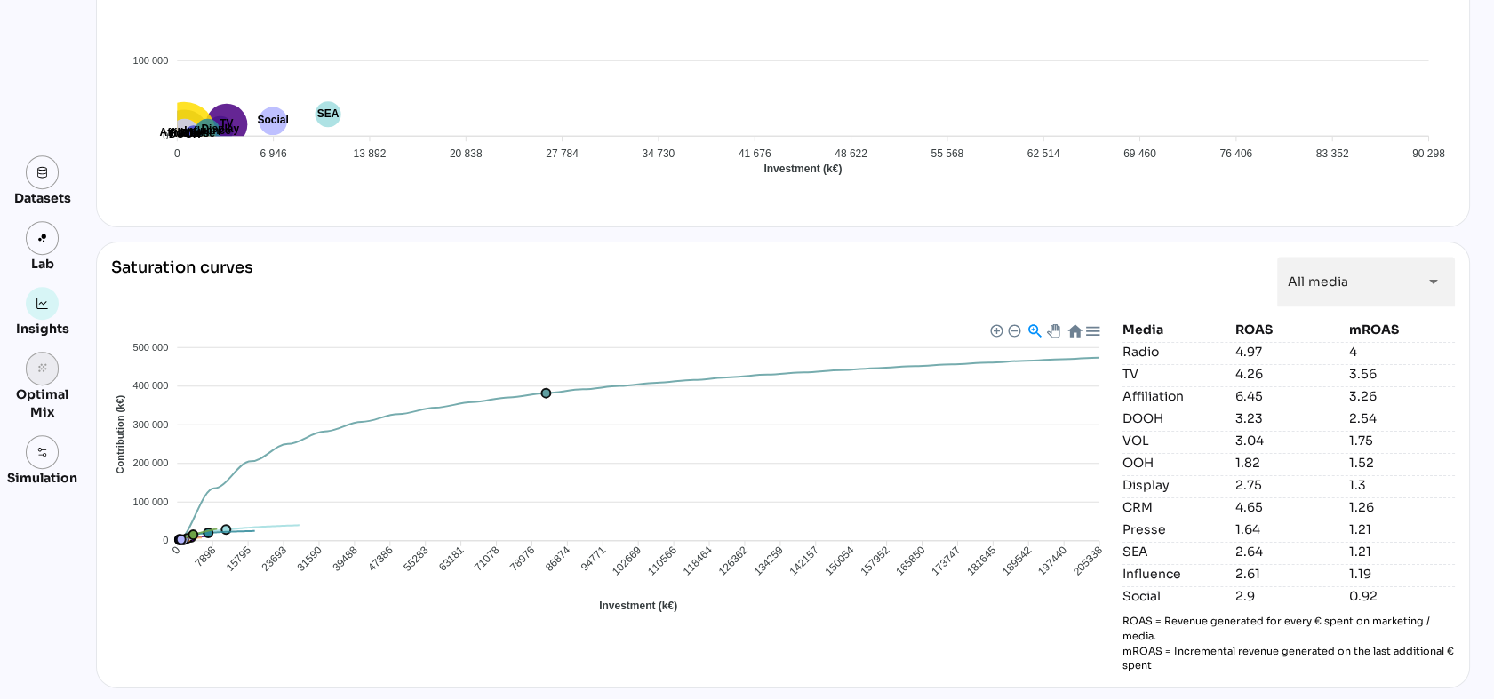
click at [47, 367] on icon "grain" at bounding box center [42, 369] width 12 height 12
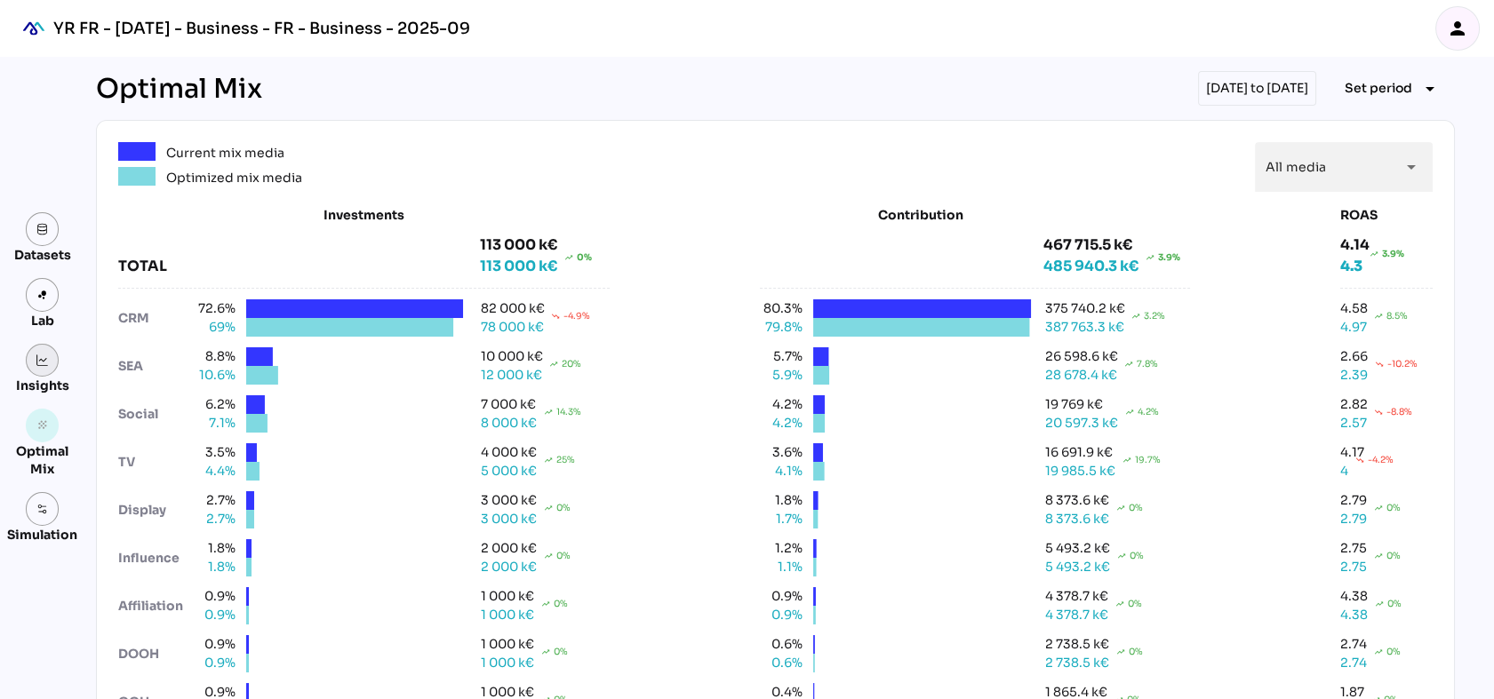
click at [48, 356] on img at bounding box center [42, 361] width 12 height 12
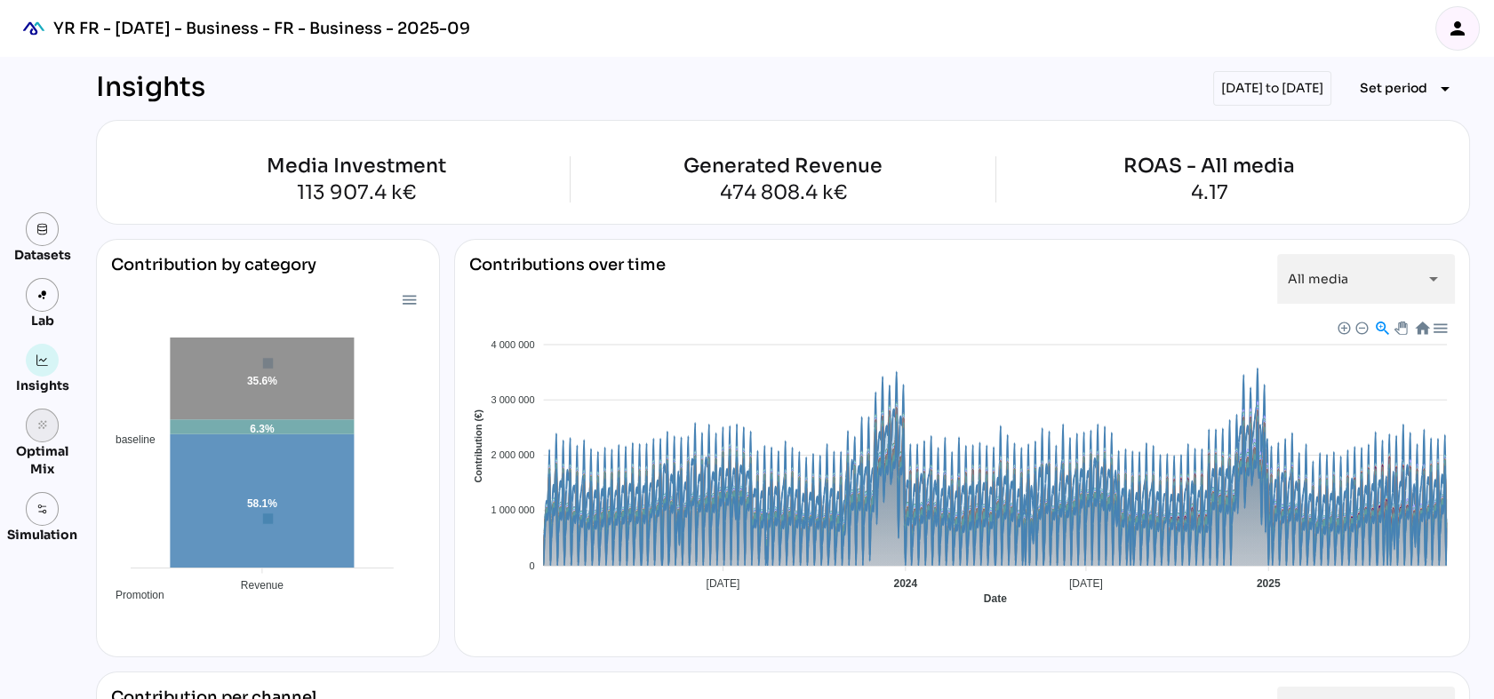
click at [37, 433] on link "grain" at bounding box center [43, 426] width 34 height 34
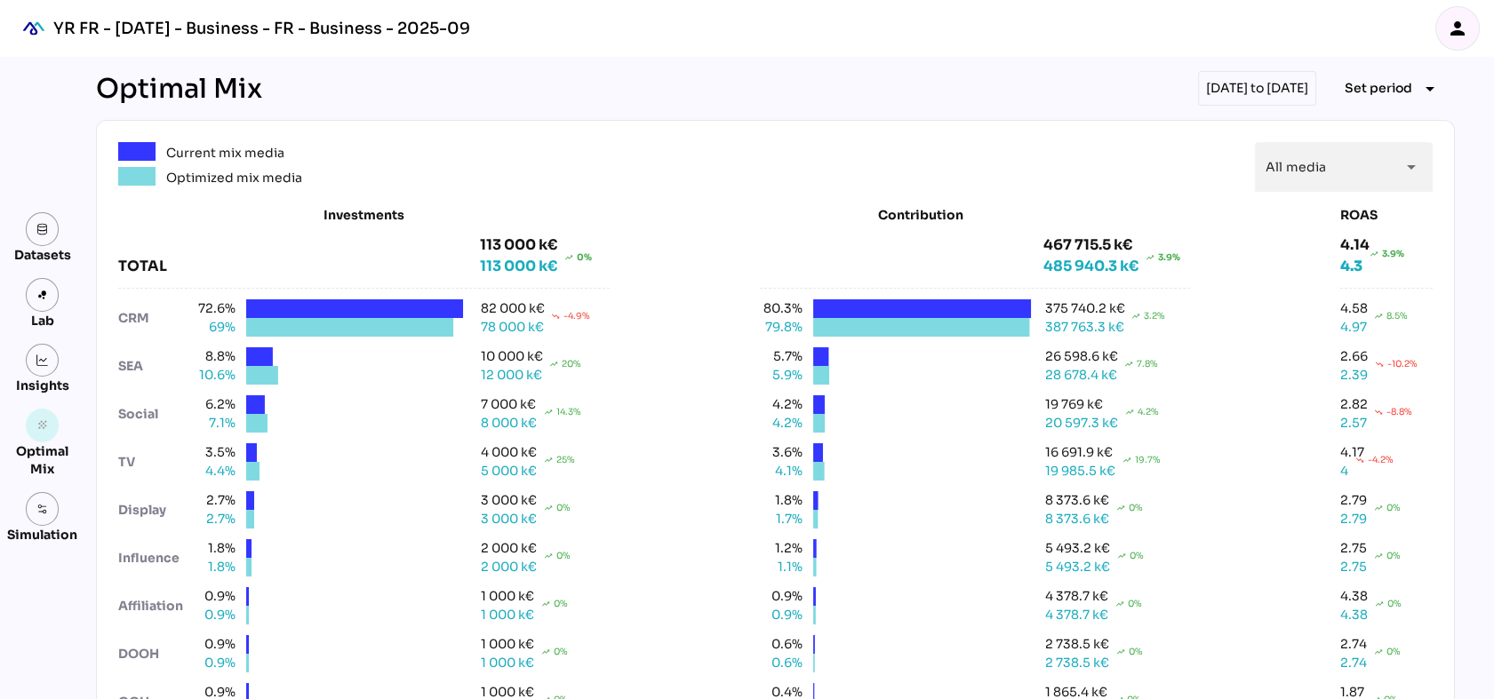
click at [1069, 36] on div "YR FR - [DATE] - Business - FR - Business - 2025-09 person" at bounding box center [747, 28] width 1494 height 57
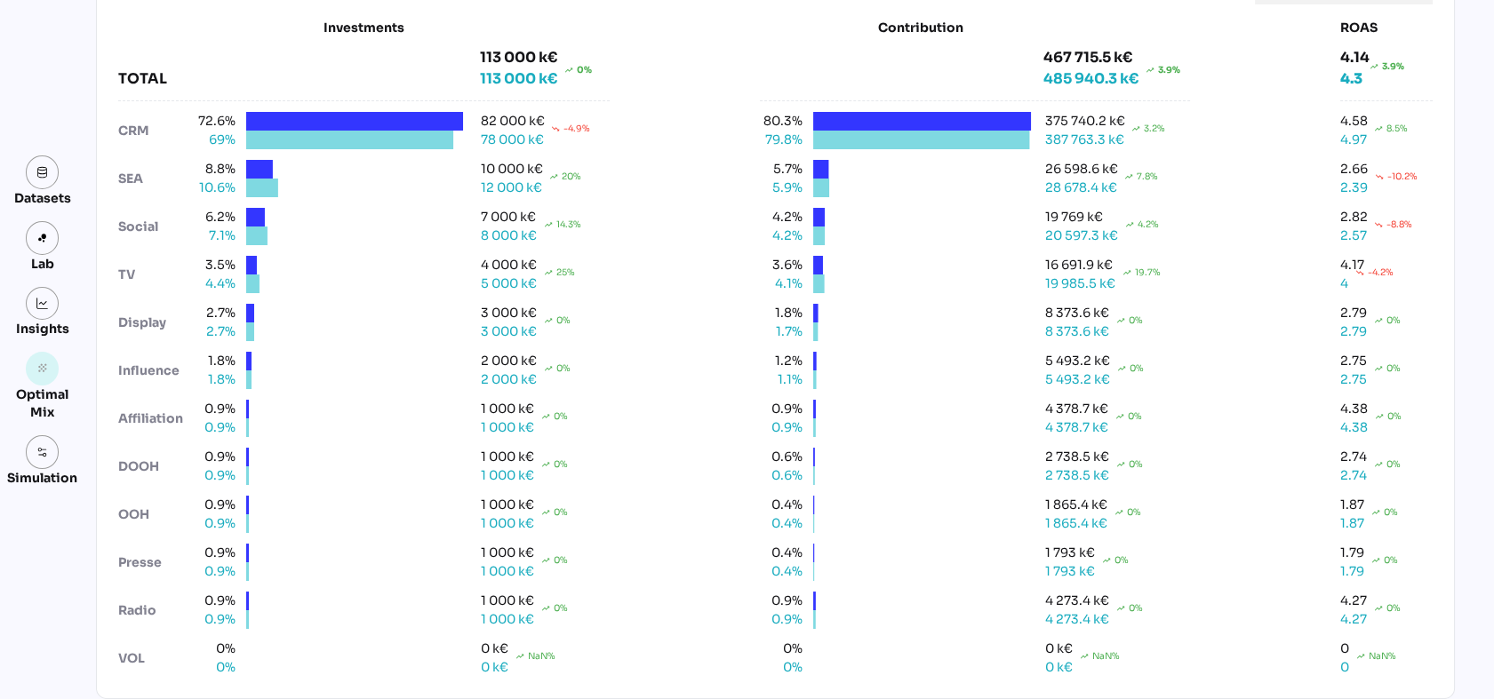
scroll to position [102, 0]
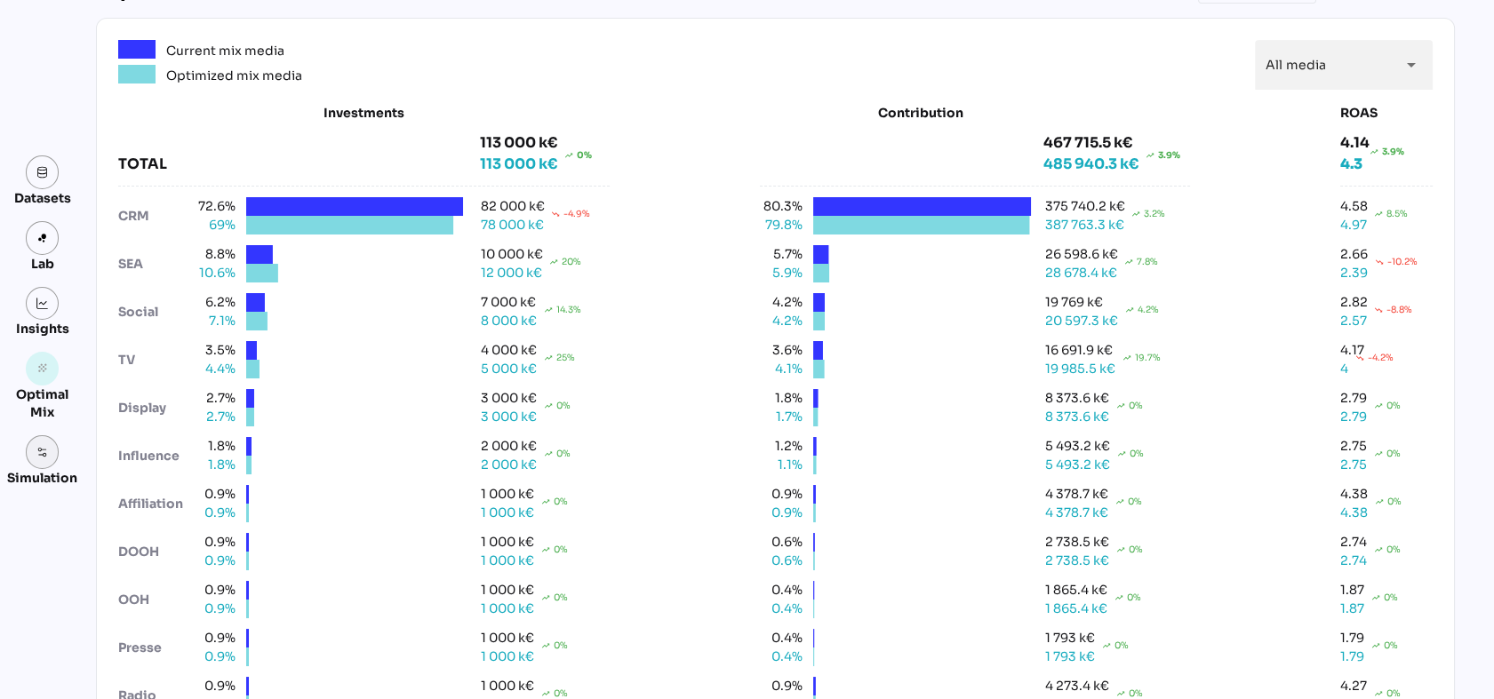
click at [40, 455] on img at bounding box center [42, 452] width 12 height 12
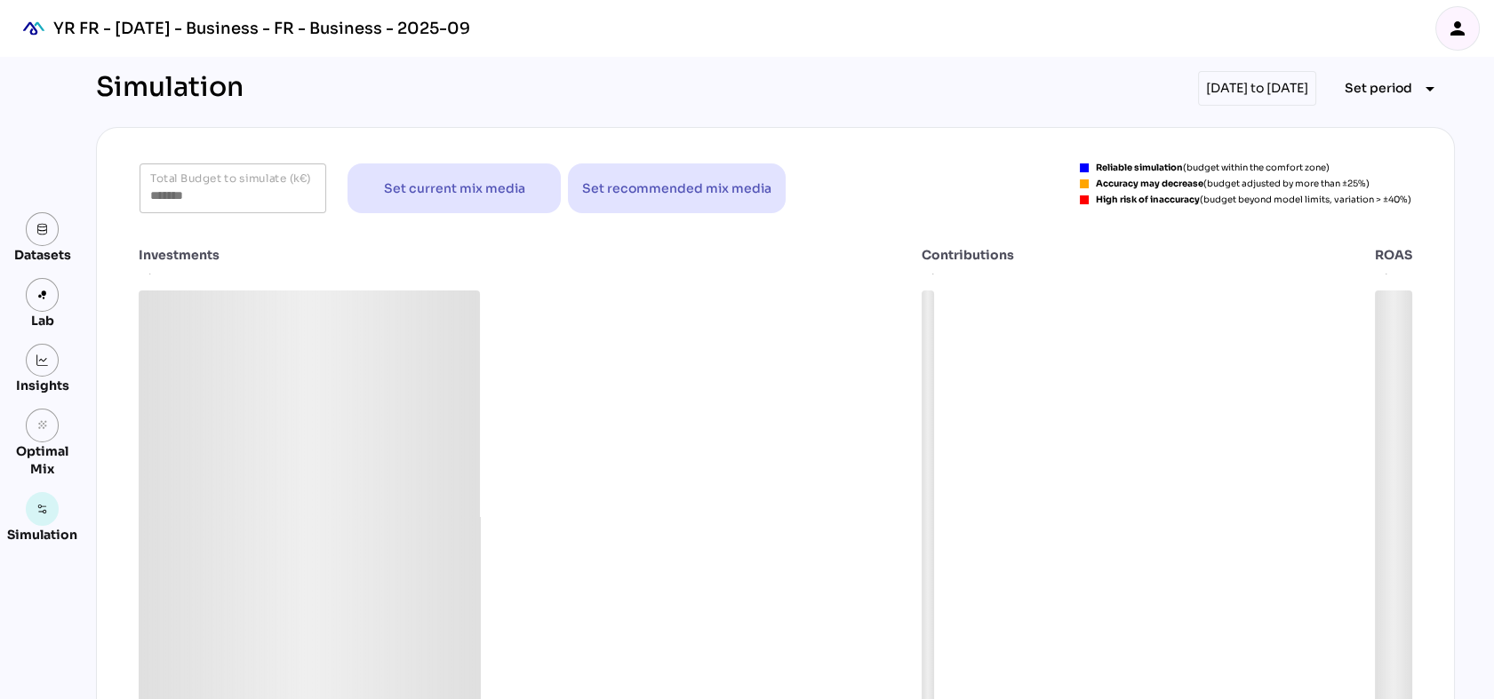
scroll to position [102, 0]
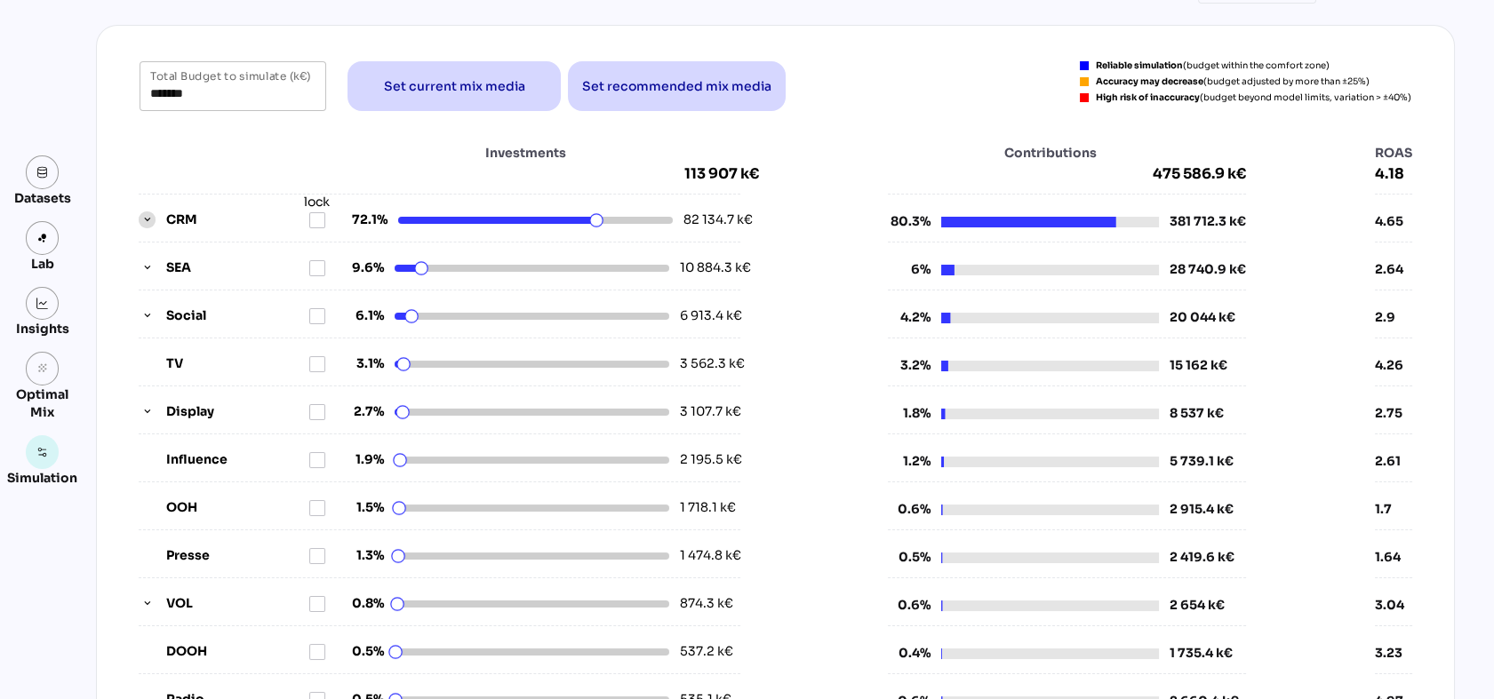
click at [142, 215] on icon "button" at bounding box center [147, 220] width 12 height 12
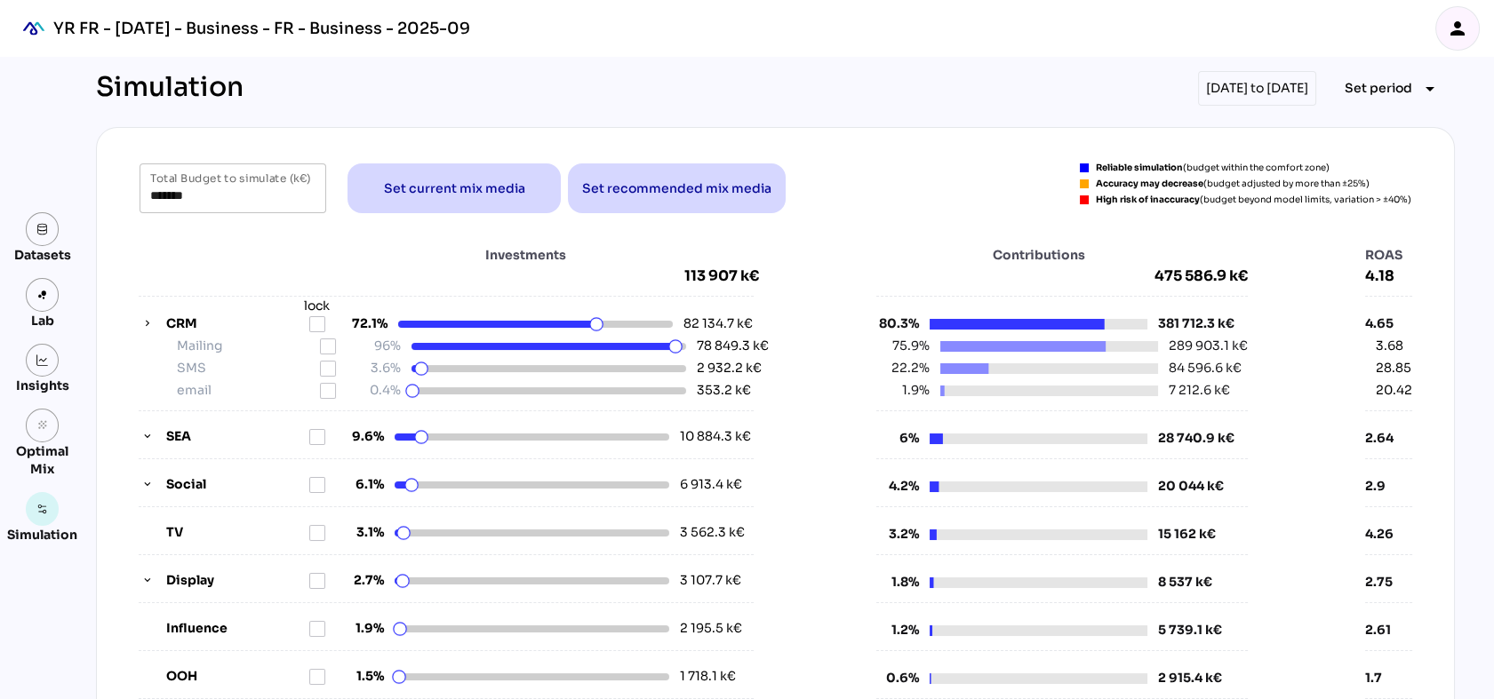
scroll to position [0, 0]
click at [692, 199] on span "Set recommended mix media" at bounding box center [676, 188] width 189 height 43
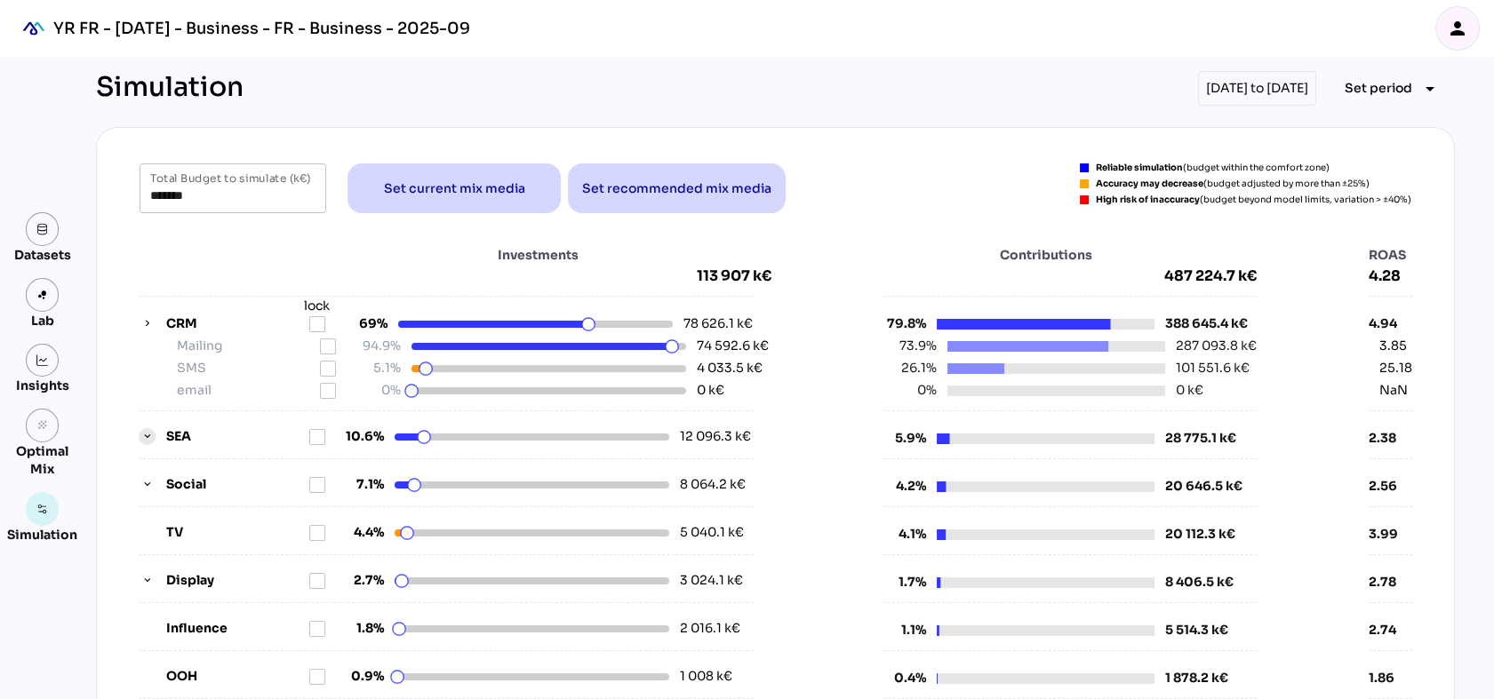
click at [142, 435] on icon "button" at bounding box center [147, 437] width 12 height 12
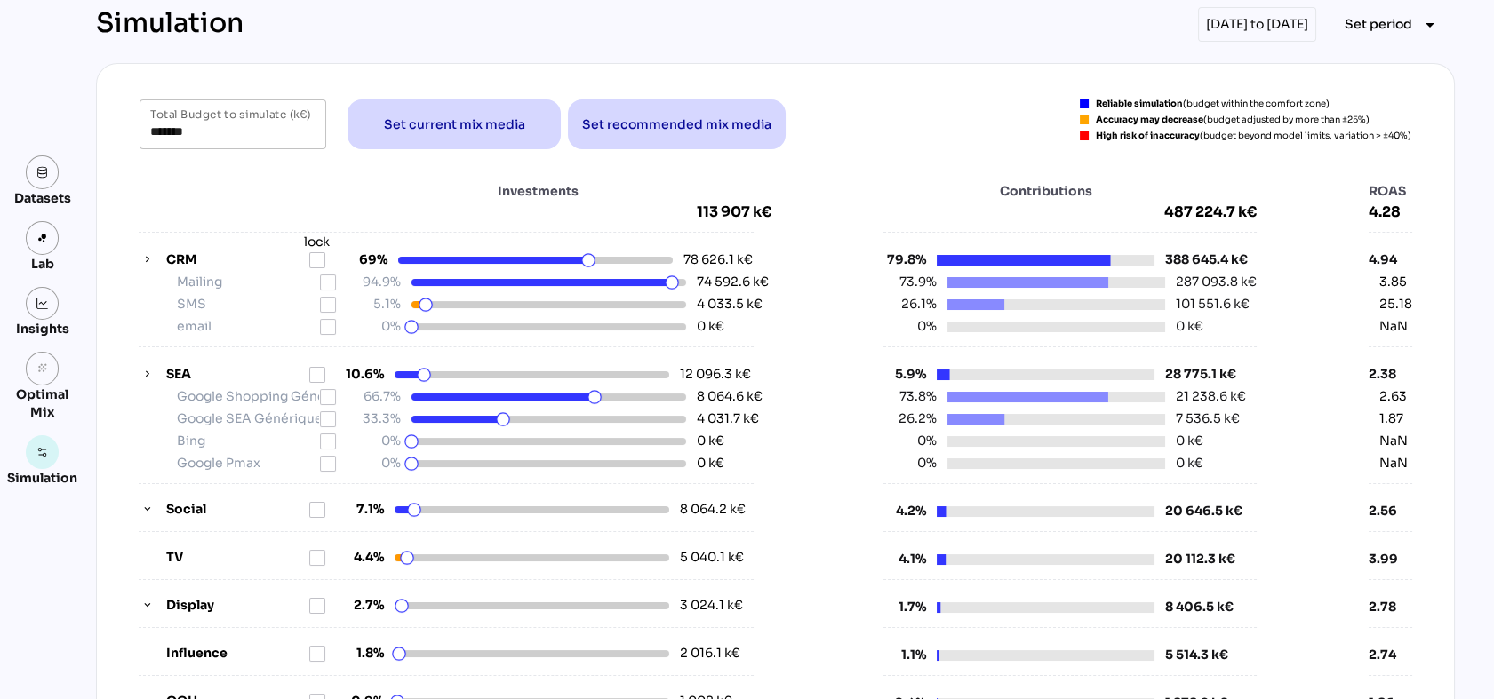
scroll to position [99, 0]
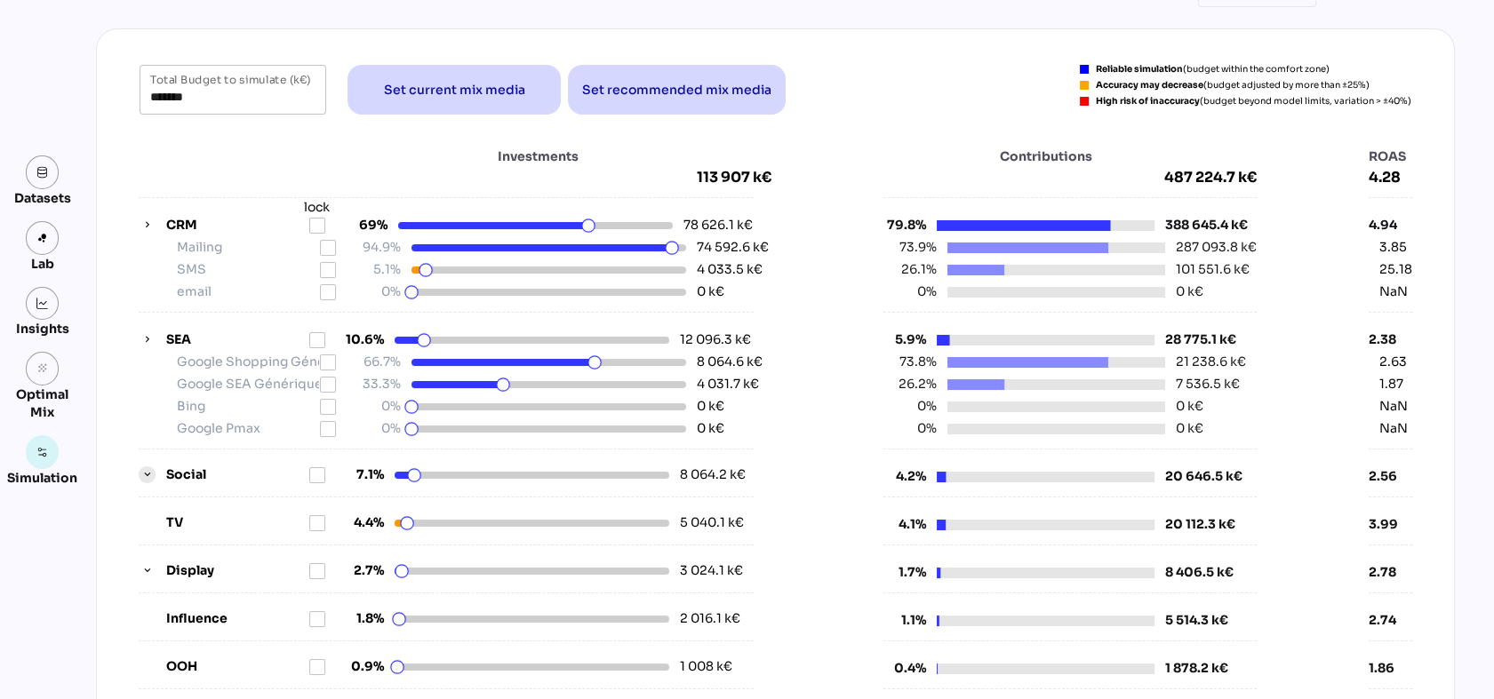
click at [141, 472] on icon "button" at bounding box center [147, 475] width 12 height 12
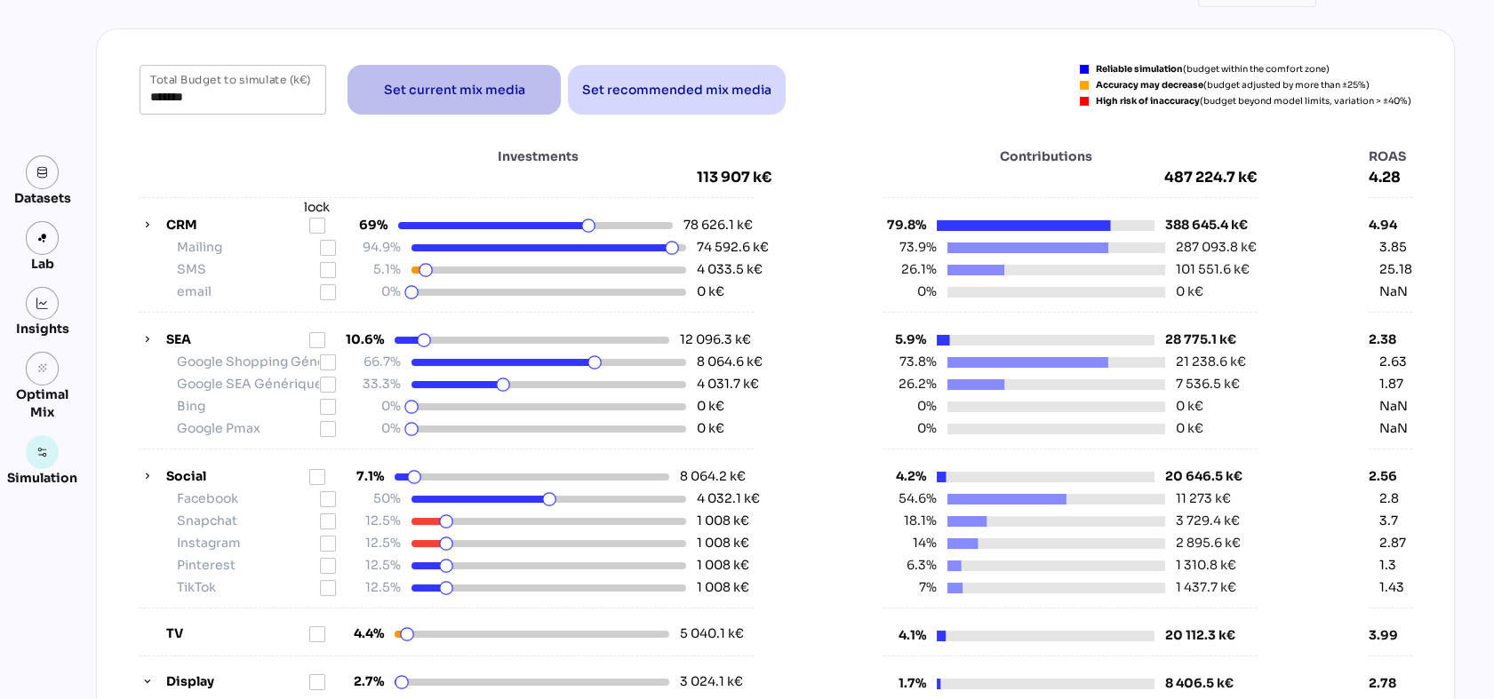
click at [462, 85] on span "Set current mix media" at bounding box center [454, 89] width 141 height 21
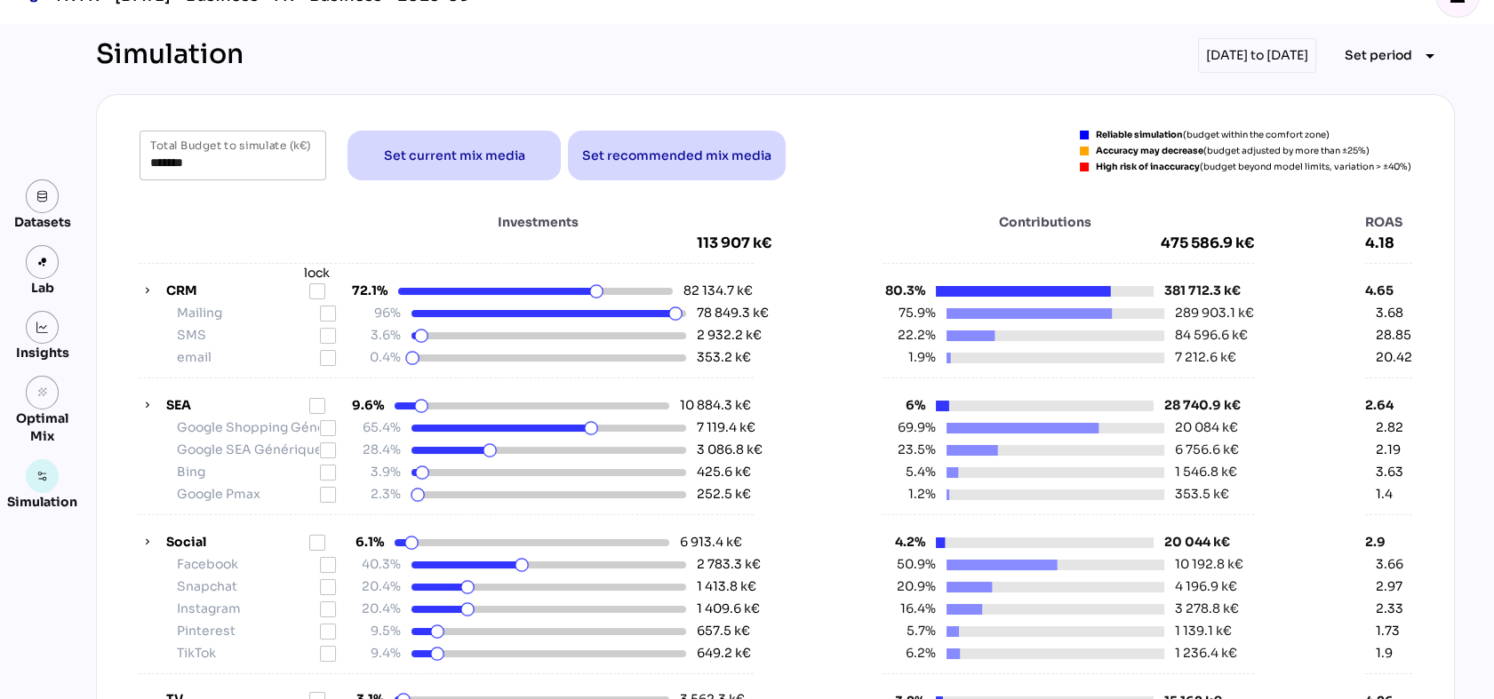
scroll to position [0, 0]
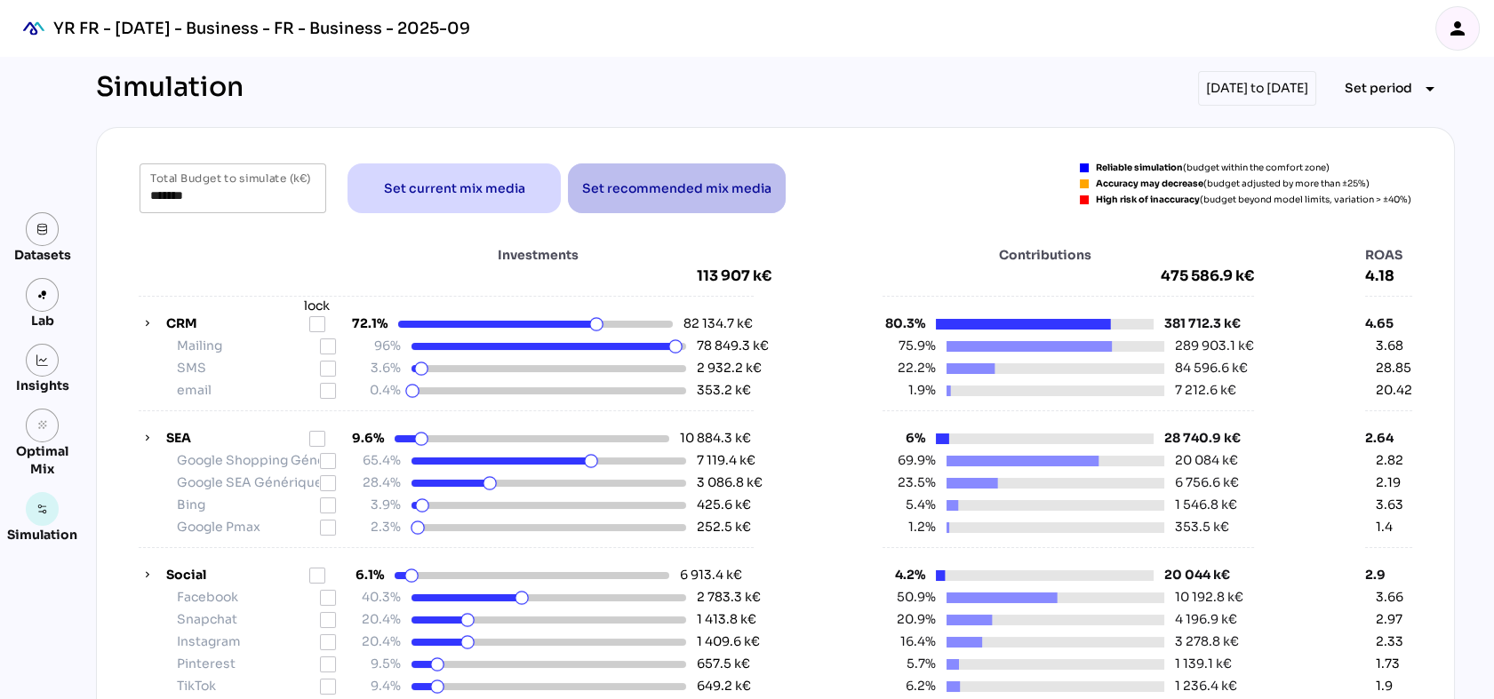
click at [640, 184] on span "Set recommended mix media" at bounding box center [676, 188] width 189 height 21
click at [717, 181] on span "Set recommended mix media" at bounding box center [676, 188] width 189 height 21
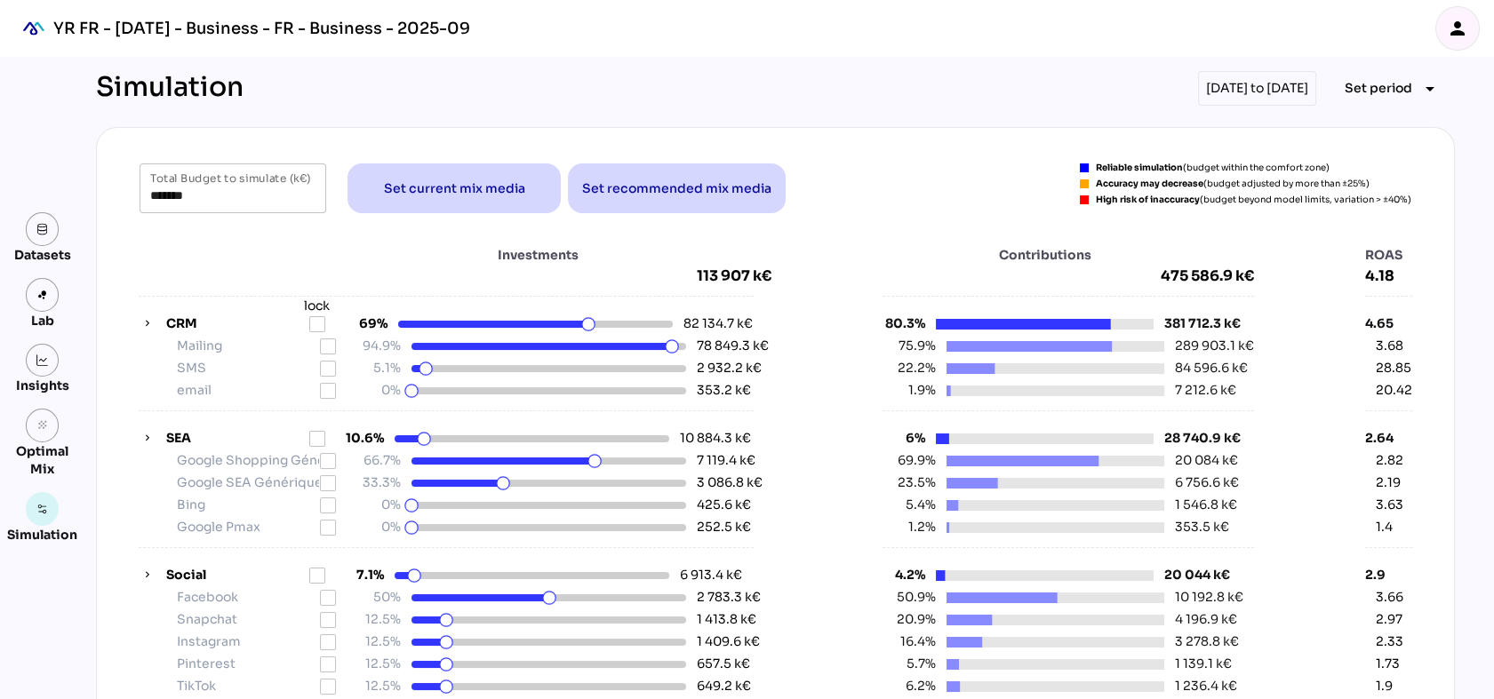
type input "*******"
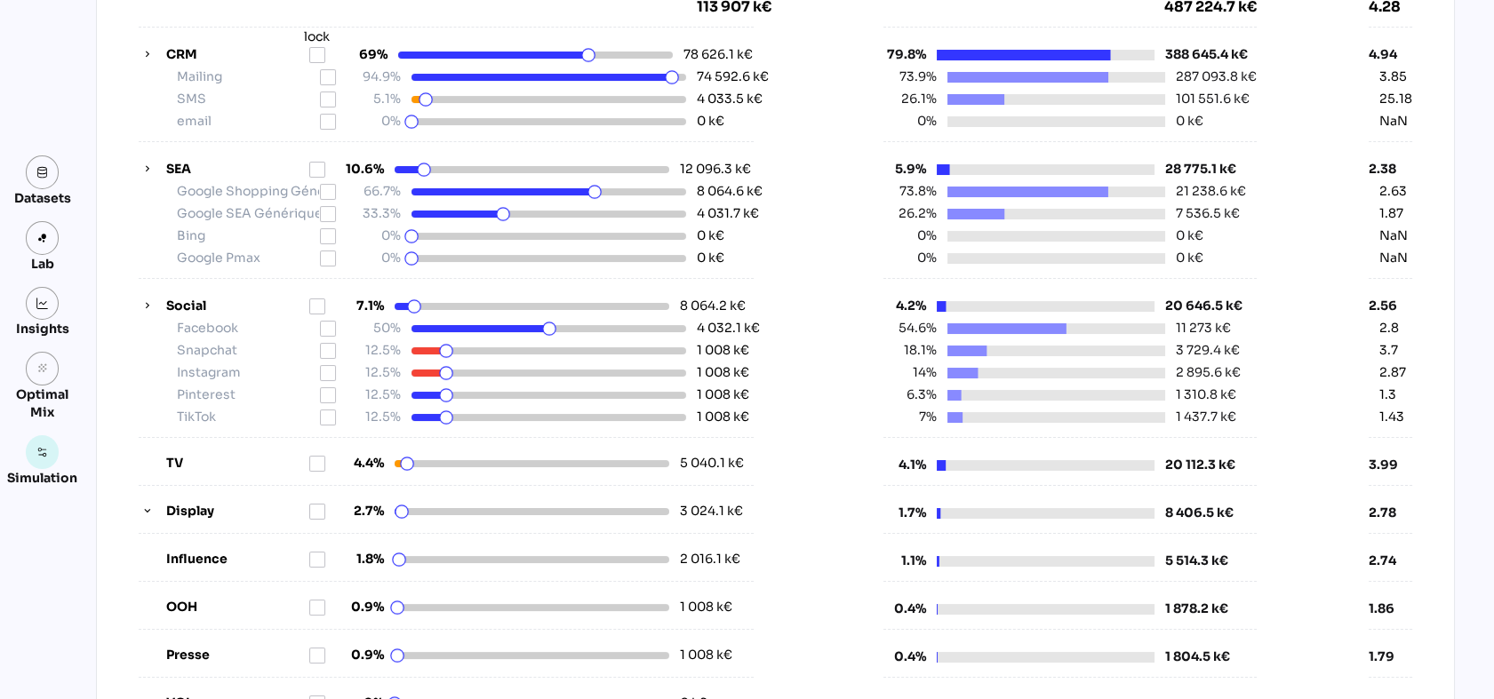
scroll to position [296, 0]
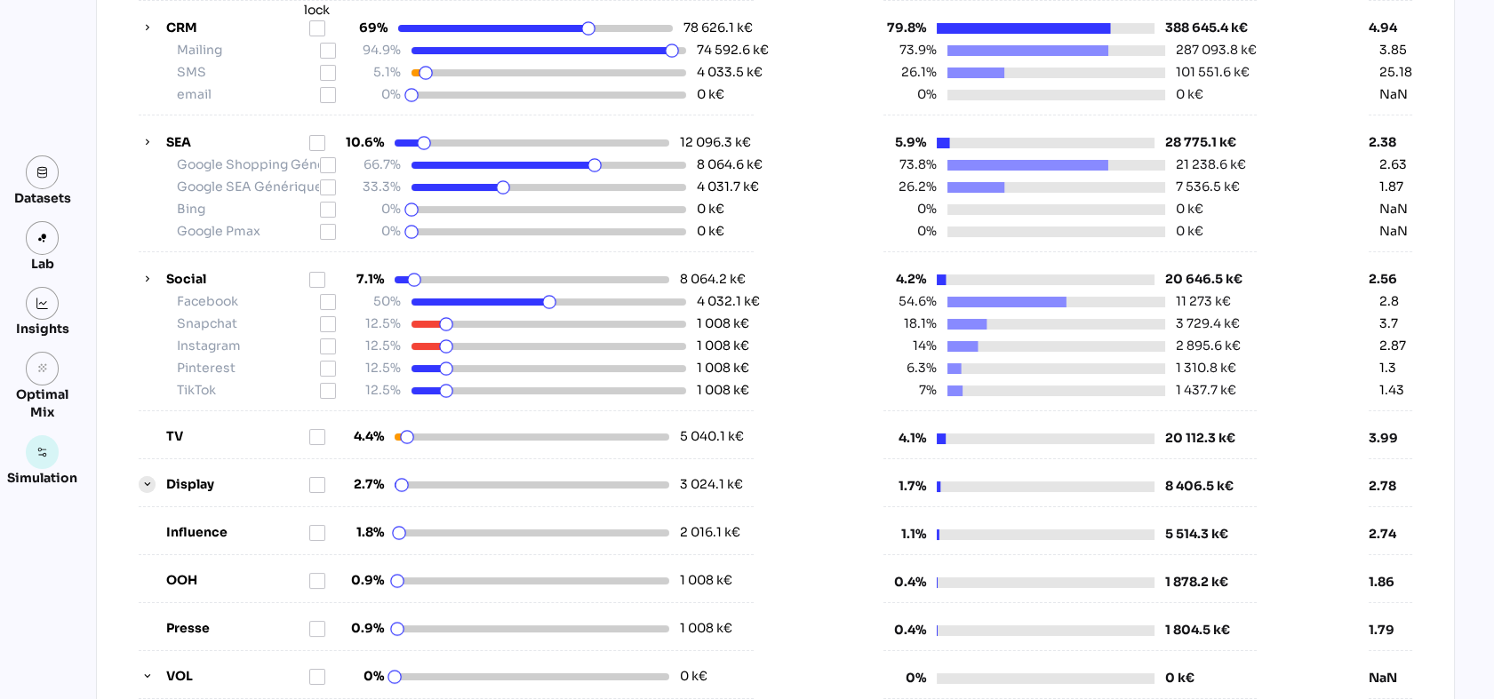
click at [142, 481] on icon "button" at bounding box center [147, 485] width 12 height 12
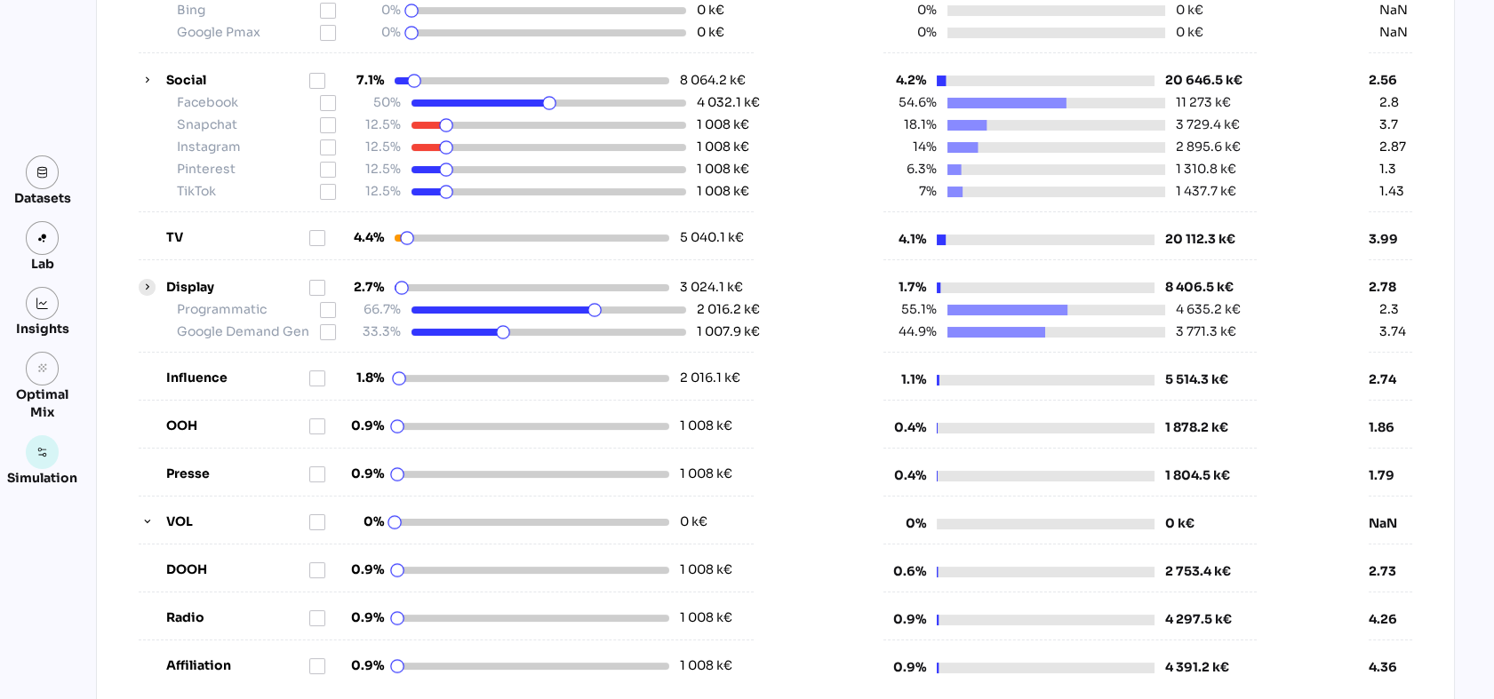
scroll to position [592, 0]
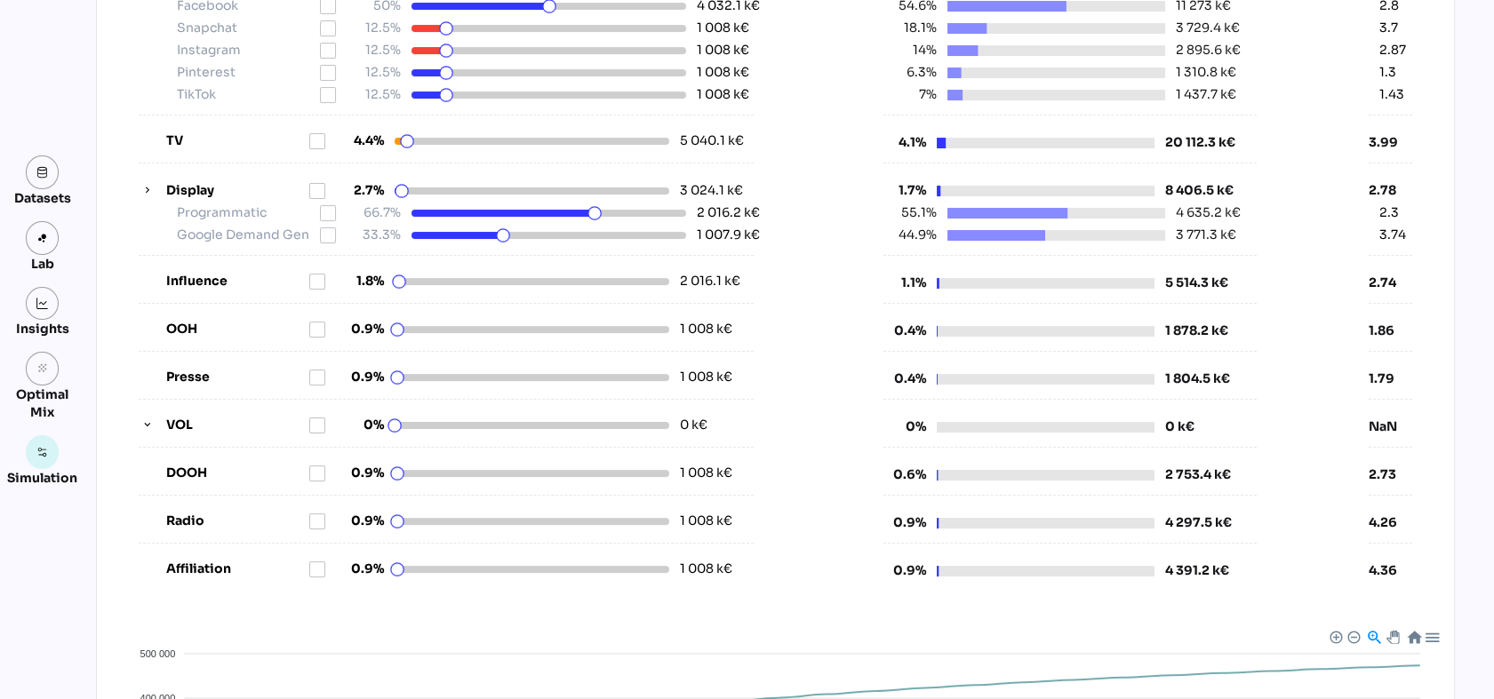
click at [139, 432] on div "VOL 0% 0 k€" at bounding box center [446, 425] width 615 height 19
click at [141, 424] on icon "button" at bounding box center [147, 425] width 12 height 12
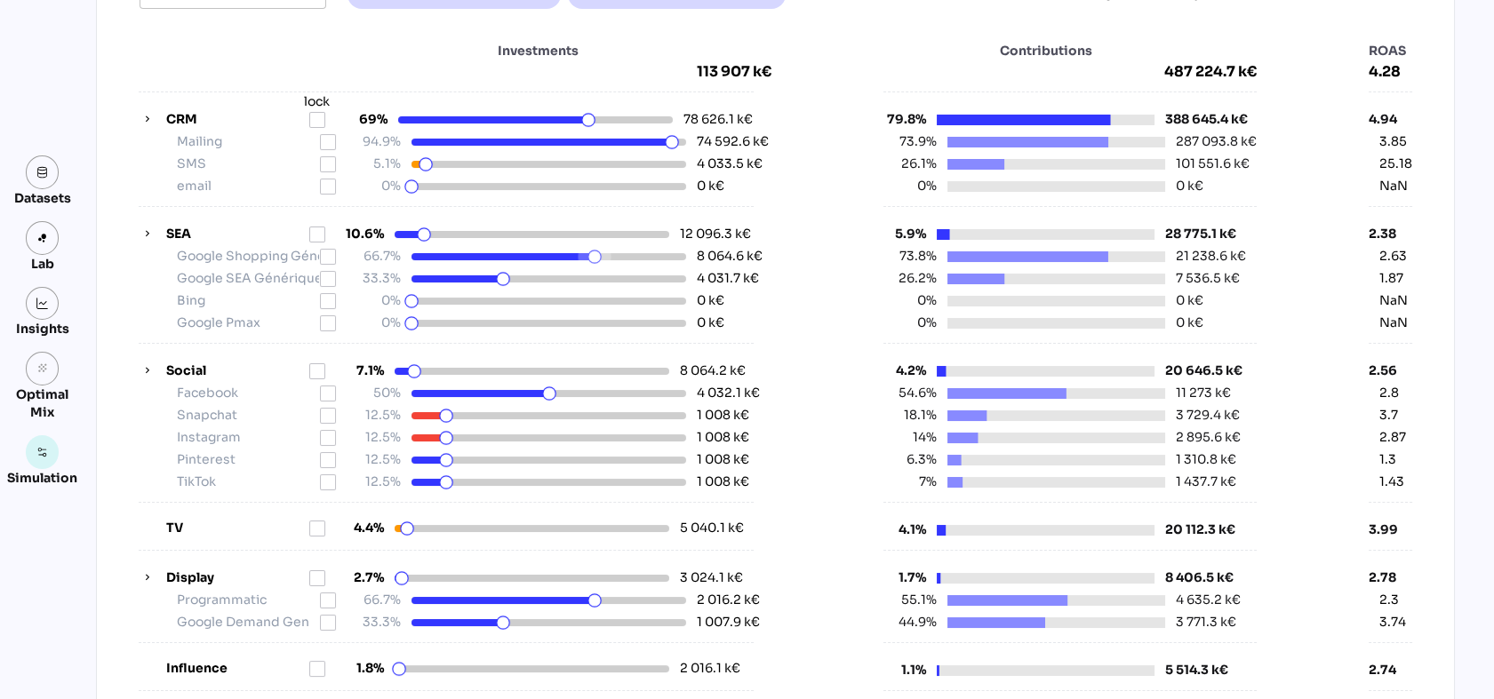
scroll to position [0, 0]
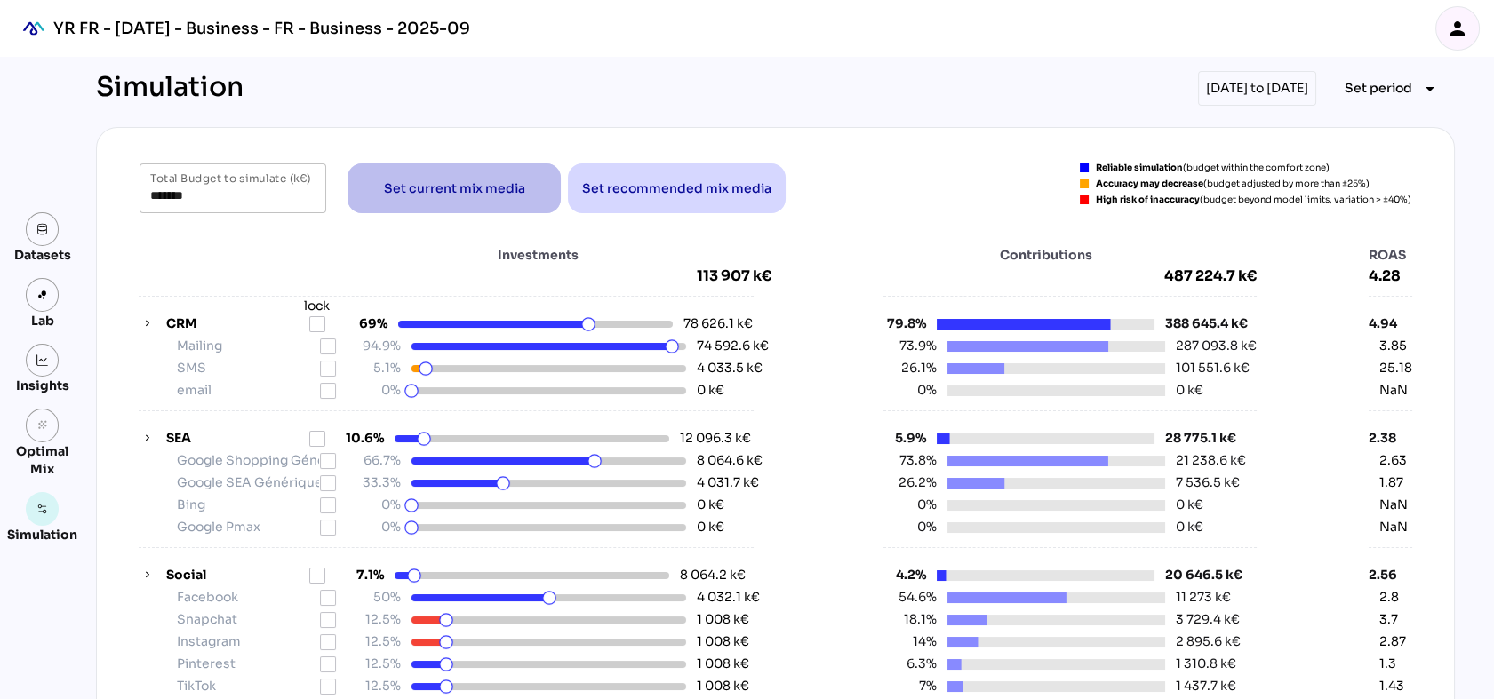
click at [451, 191] on span "Set current mix media" at bounding box center [454, 188] width 141 height 21
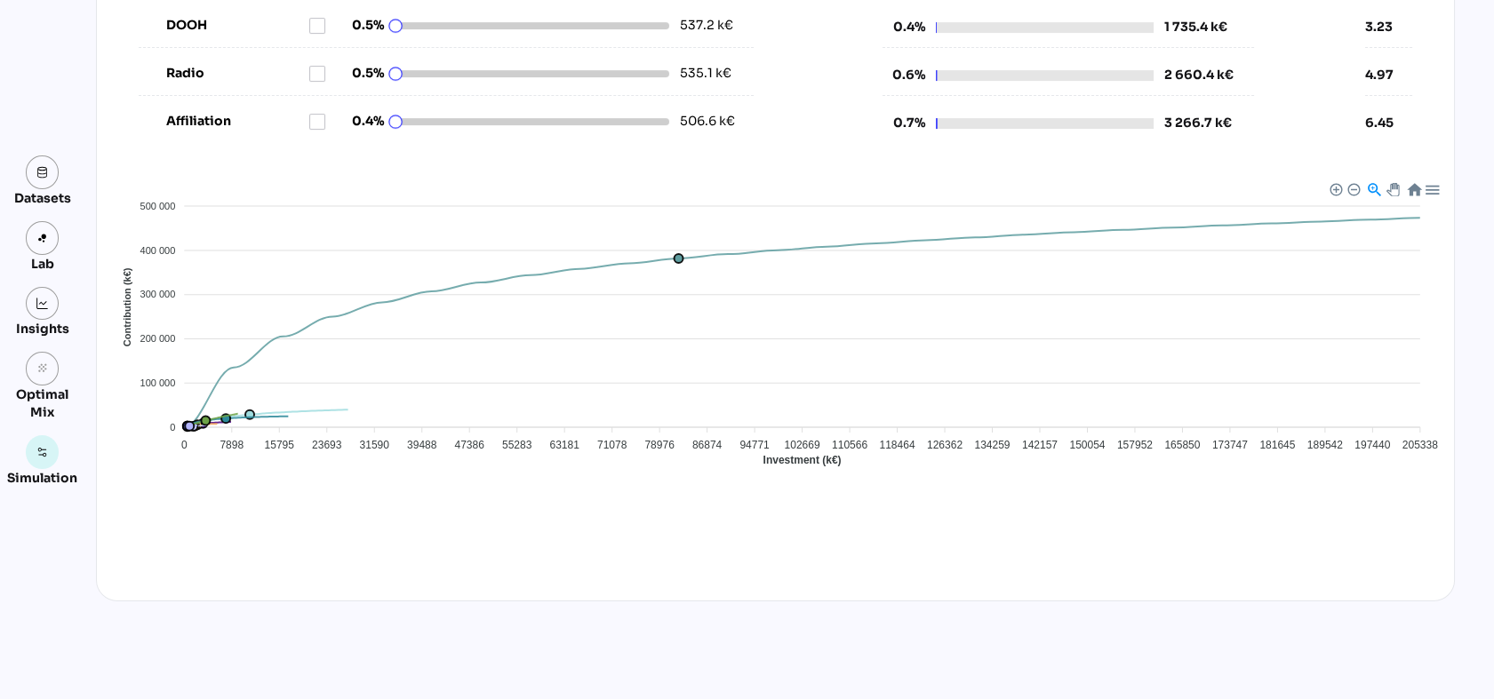
scroll to position [1128, 0]
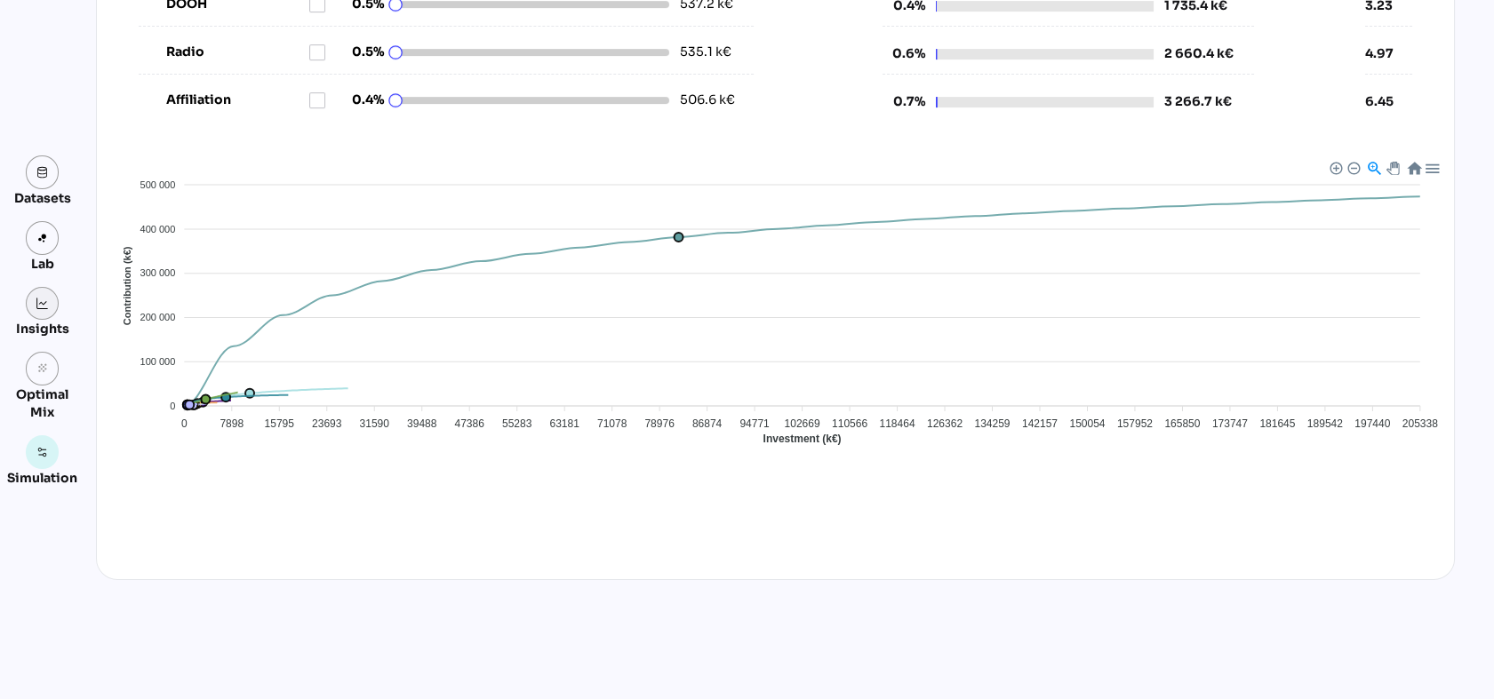
click at [42, 304] on img at bounding box center [42, 304] width 12 height 12
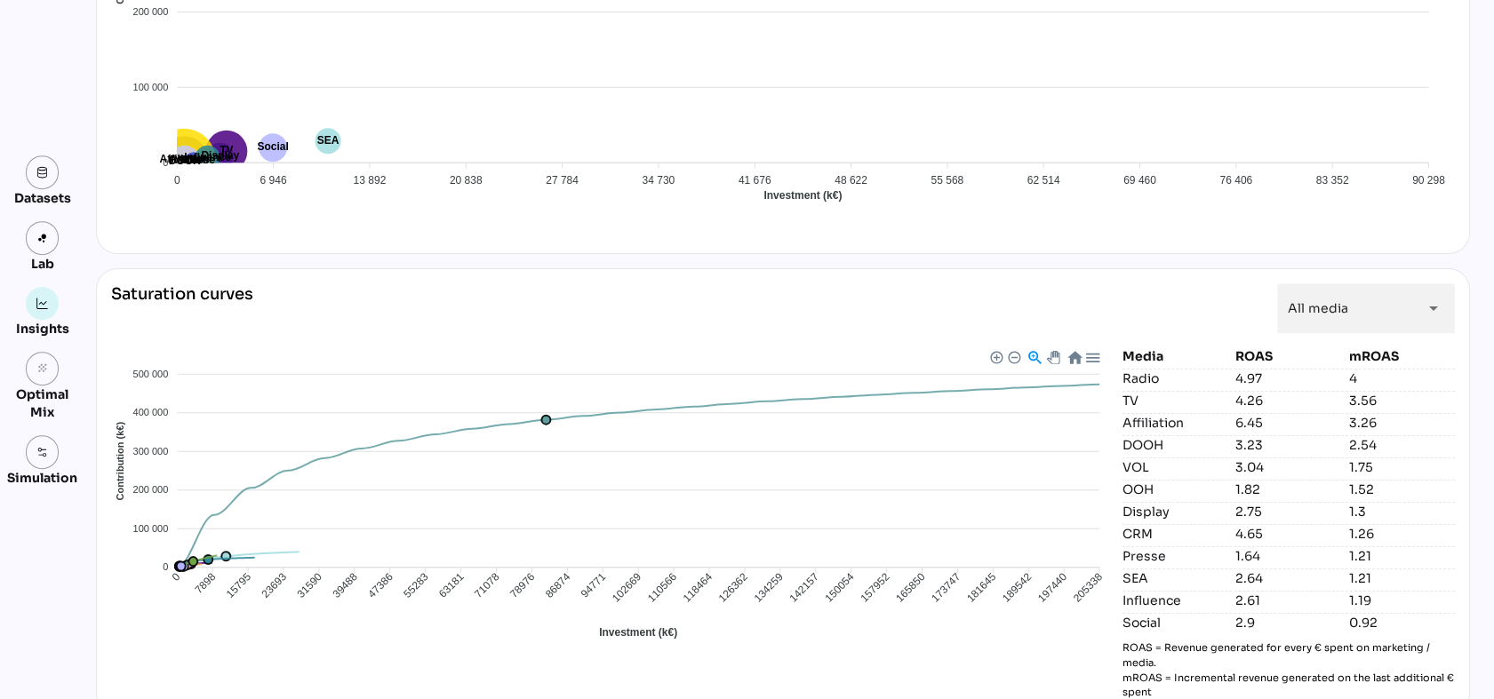
scroll to position [1653, 0]
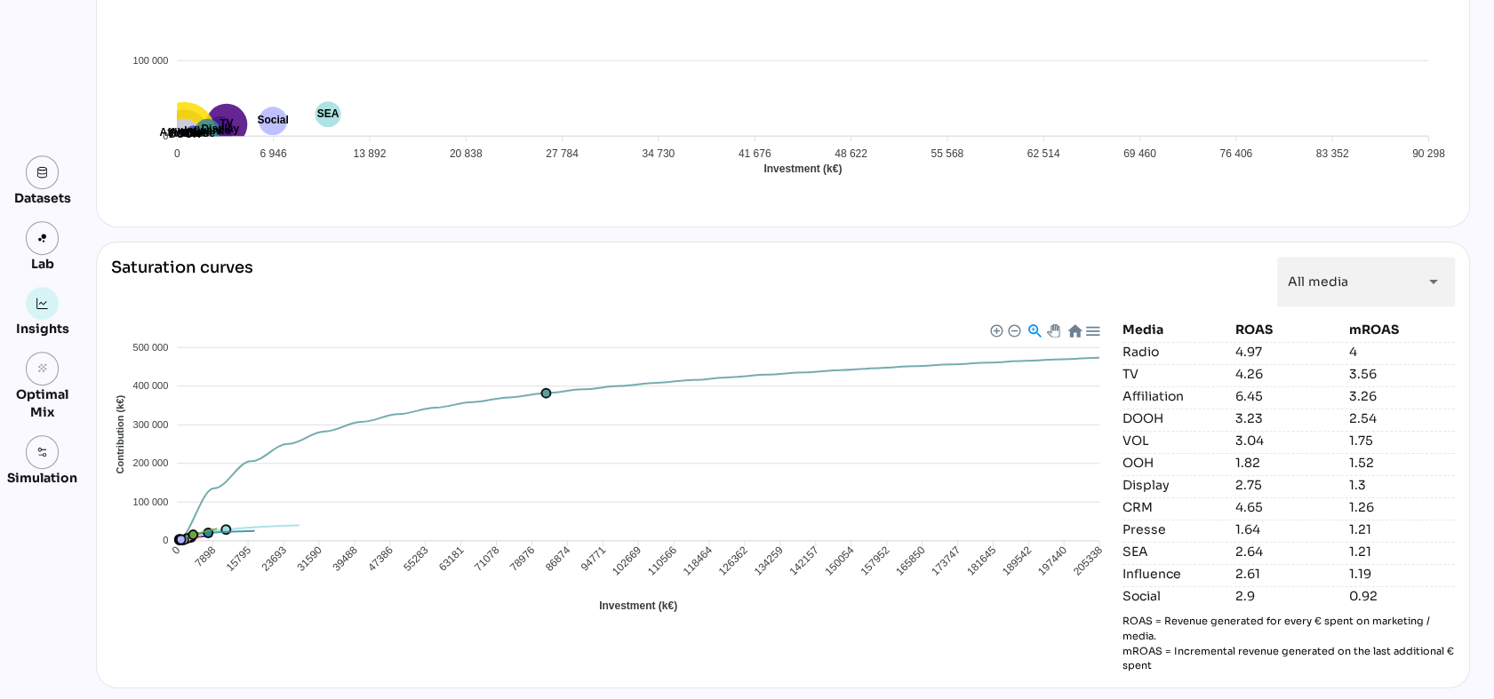
click at [54, 615] on div "Datasets Lab Insights grain Optimal Mix Simulation" at bounding box center [35, 321] width 57 height 642
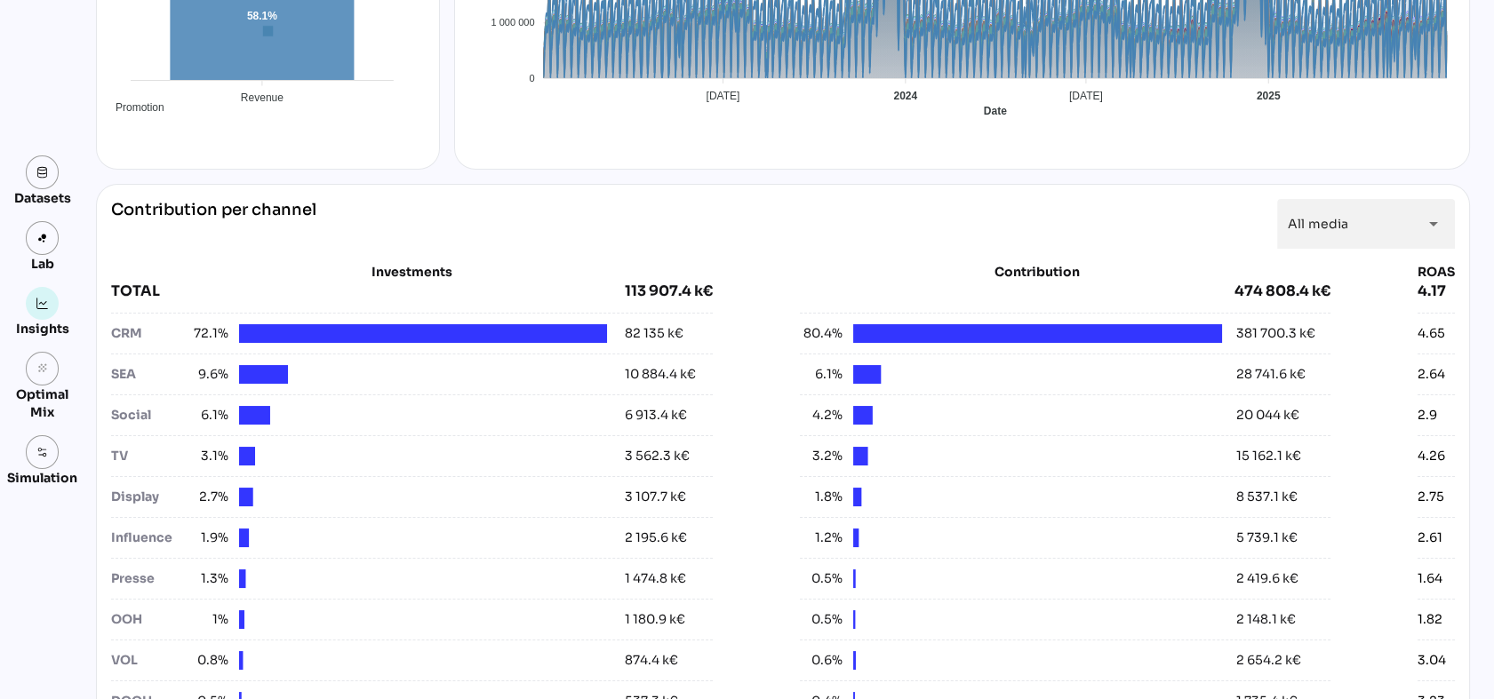
scroll to position [493, 0]
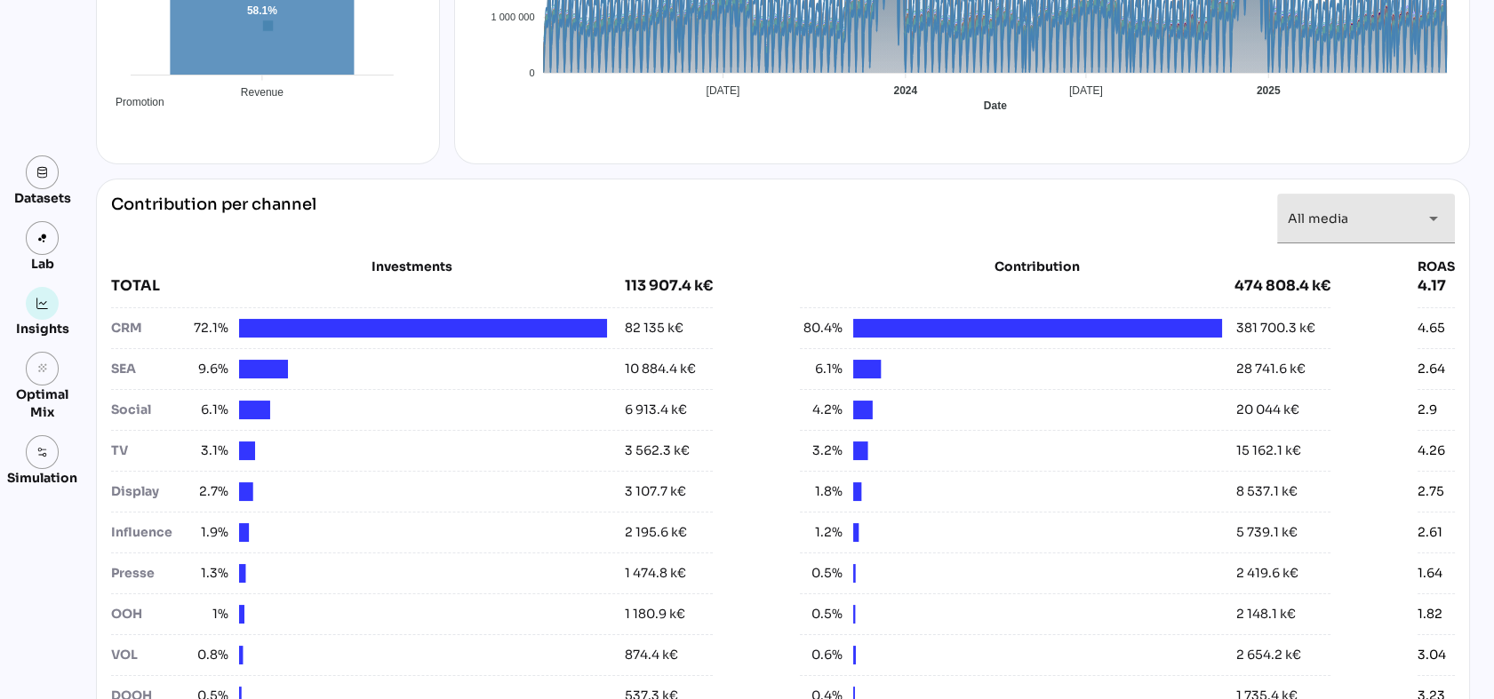
click at [1357, 222] on div "All media *********" at bounding box center [1350, 219] width 124 height 50
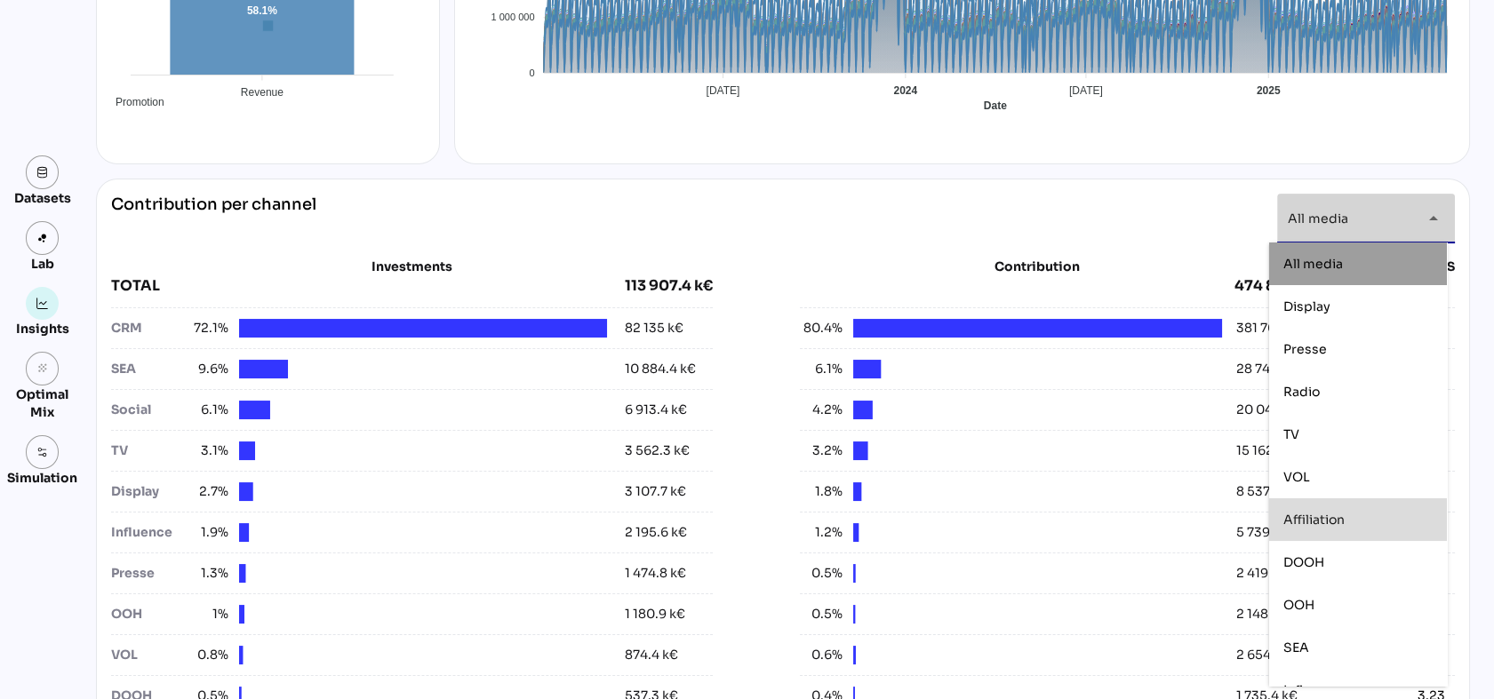
scroll to position [110, 0]
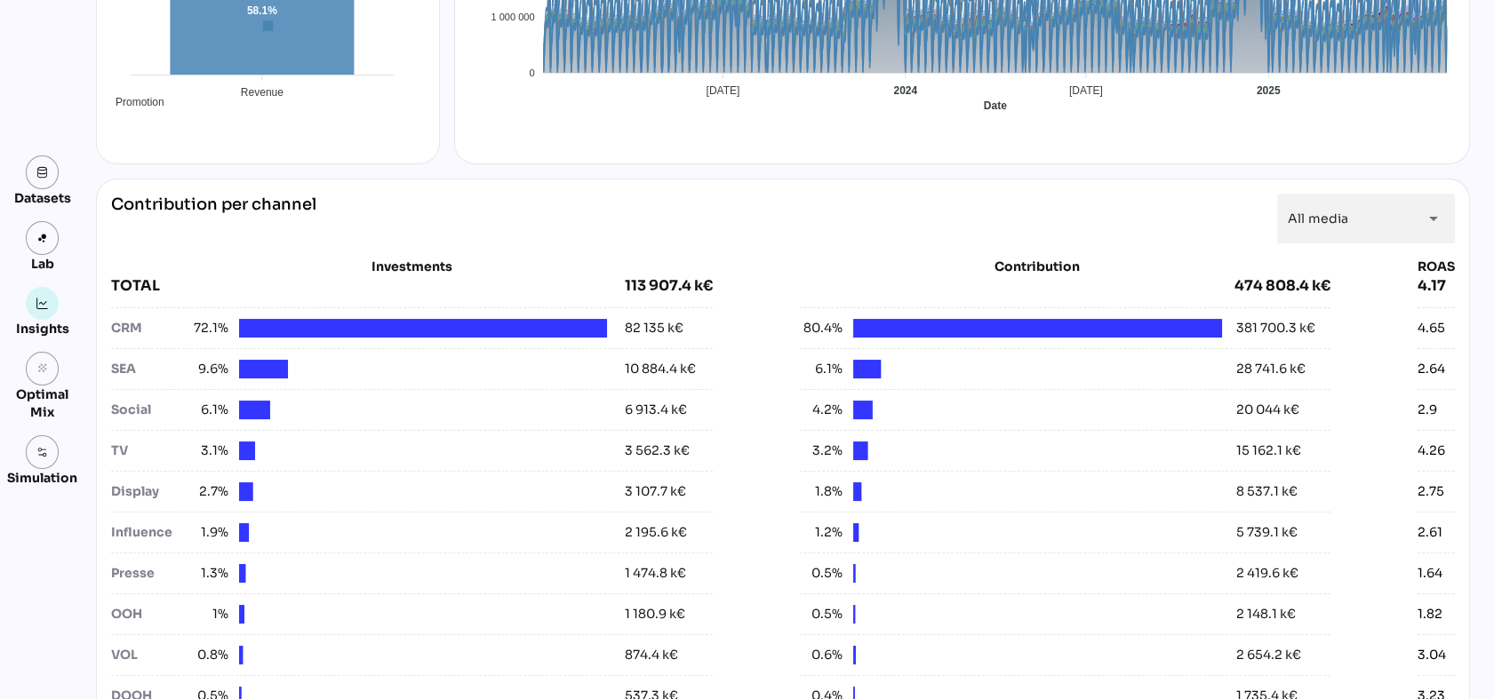
click at [1294, 187] on div "Contribution per channel All media ********* arrow_drop_down Investments TOTAL …" at bounding box center [783, 496] width 1374 height 634
click at [1130, 185] on div "Contribution per channel All media ********* arrow_drop_down Investments TOTAL …" at bounding box center [783, 496] width 1374 height 634
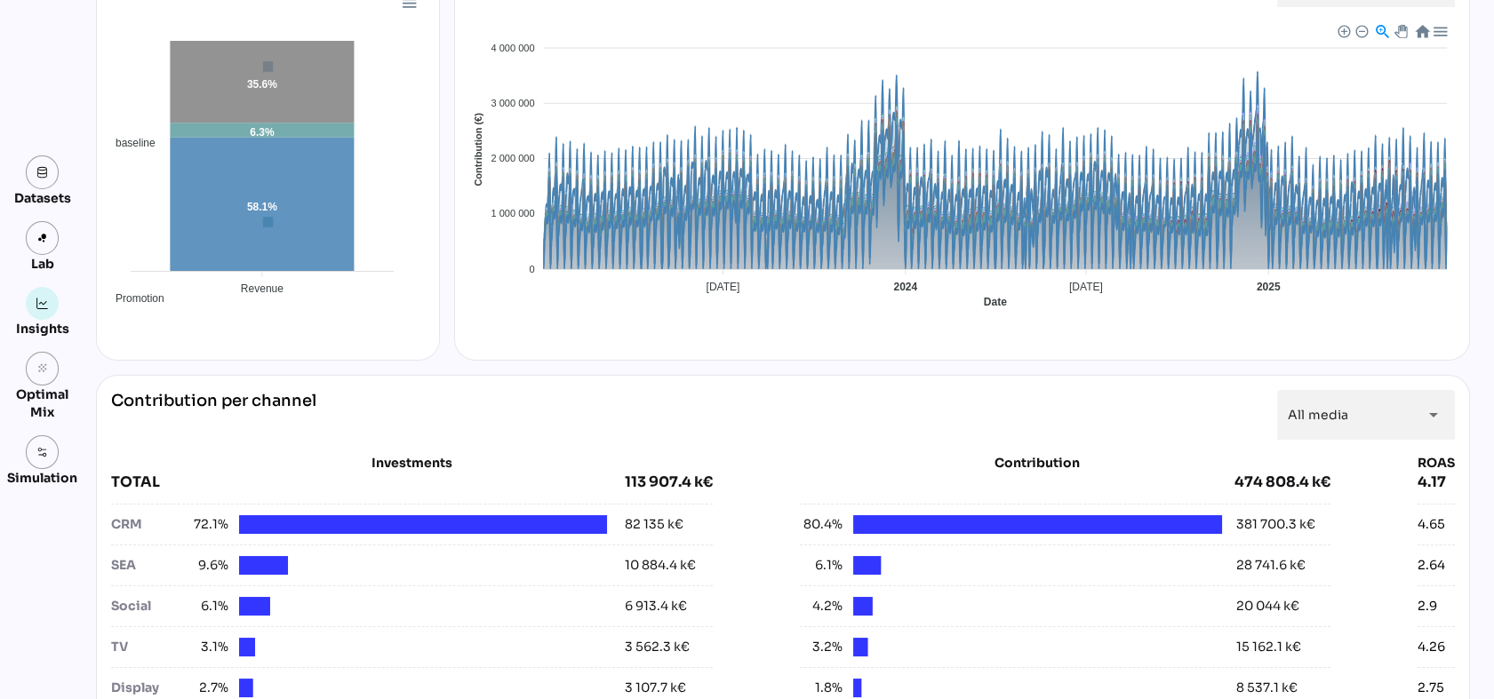
scroll to position [0, 0]
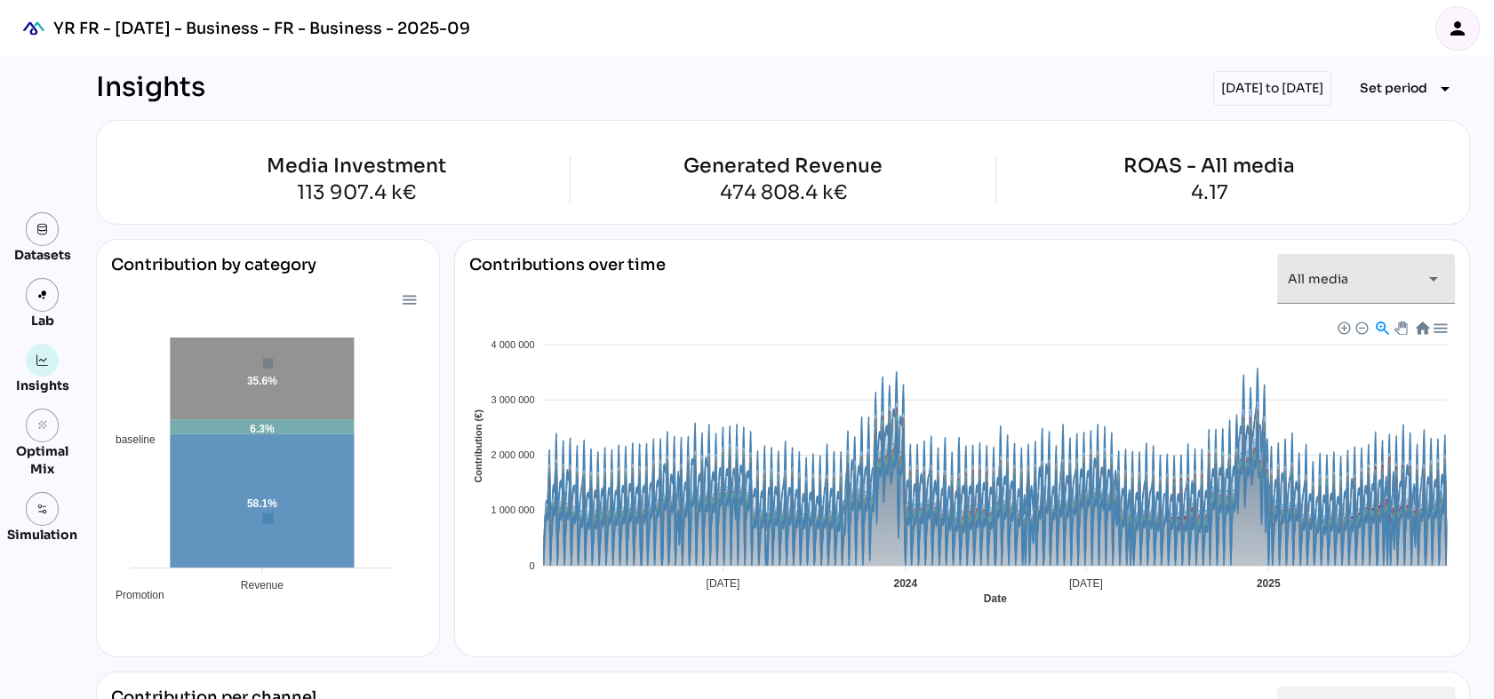
click at [1413, 289] on div "arrow_drop_down" at bounding box center [1428, 279] width 32 height 50
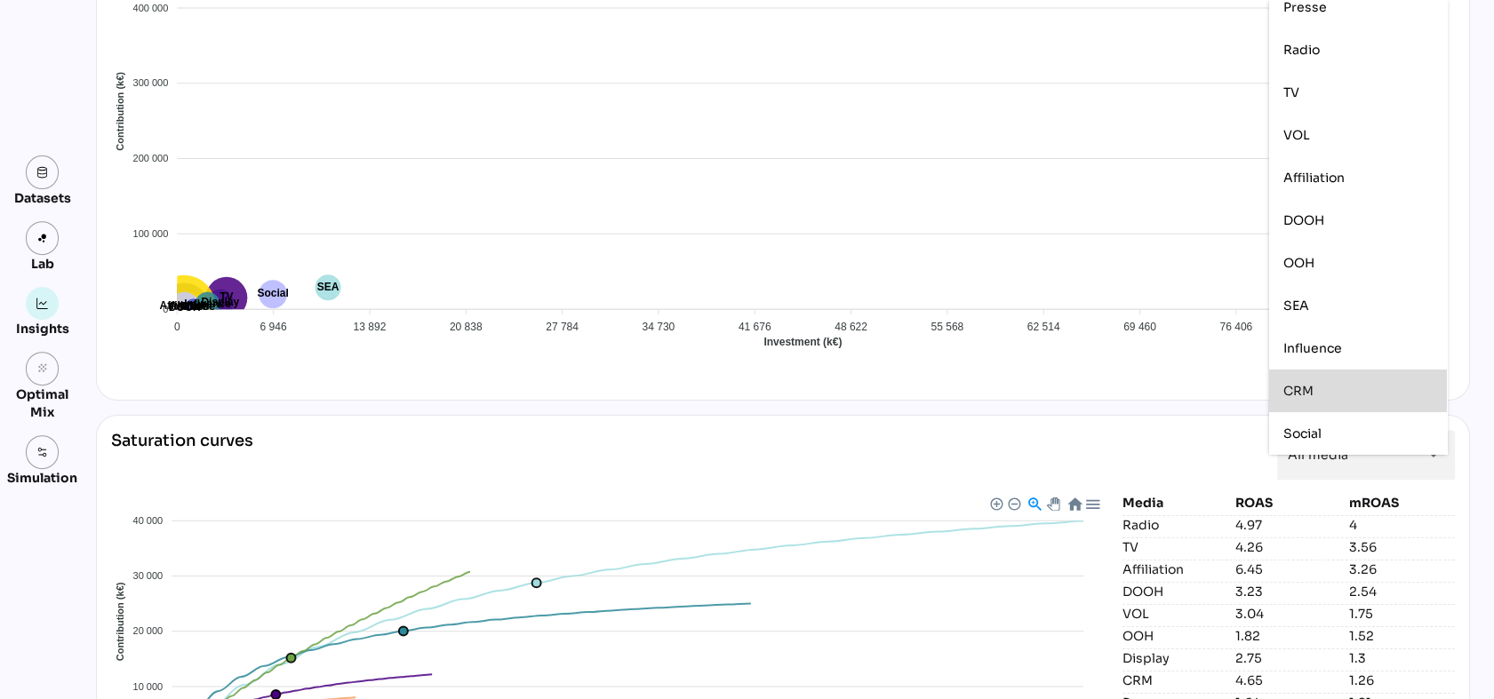
scroll to position [1480, 0]
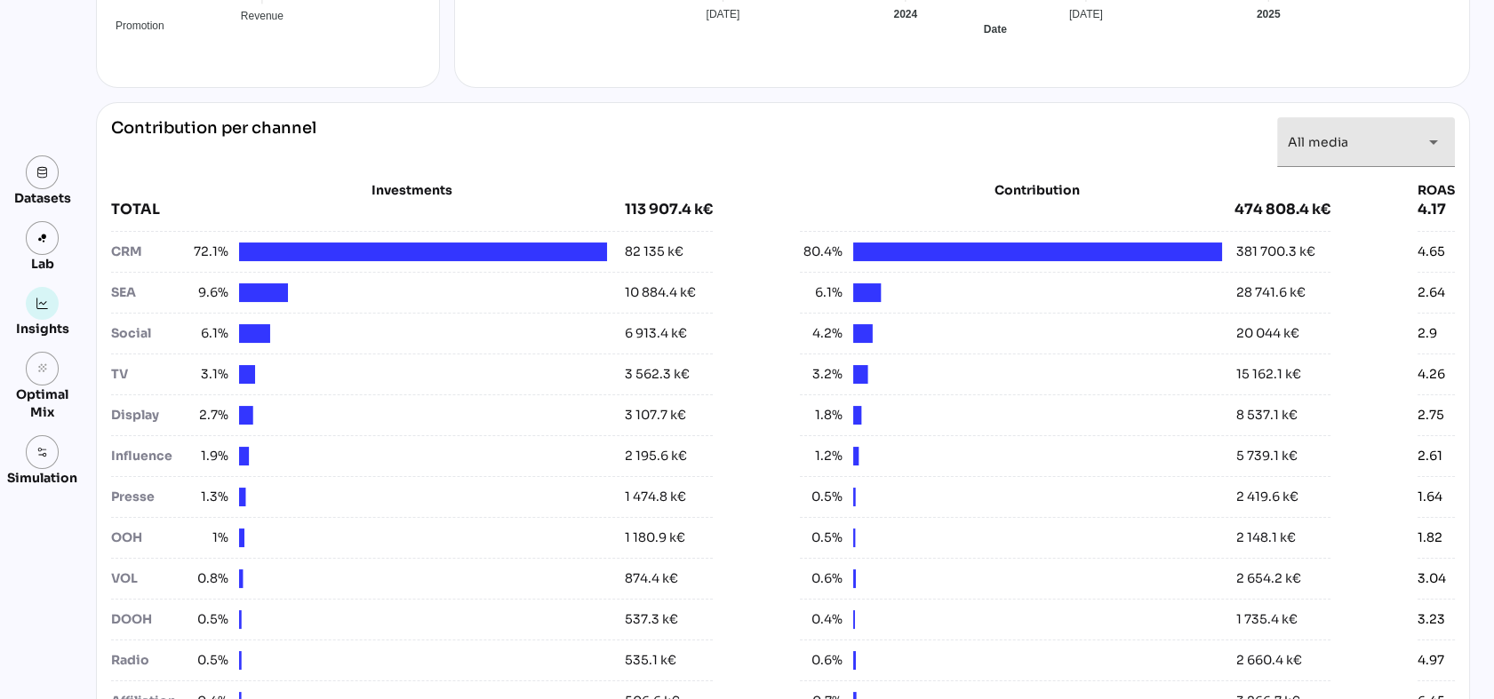
scroll to position [592, 0]
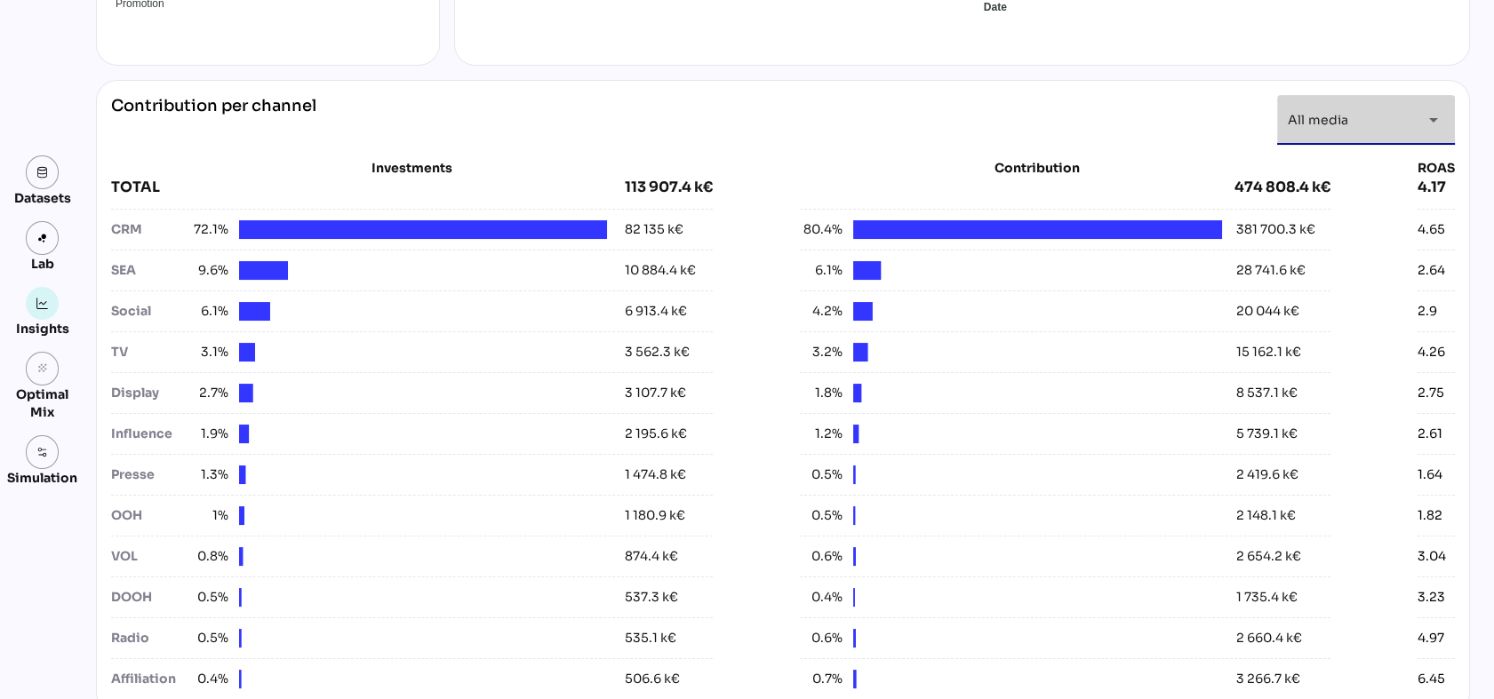
click at [1376, 120] on div "All media *********" at bounding box center [1350, 120] width 124 height 50
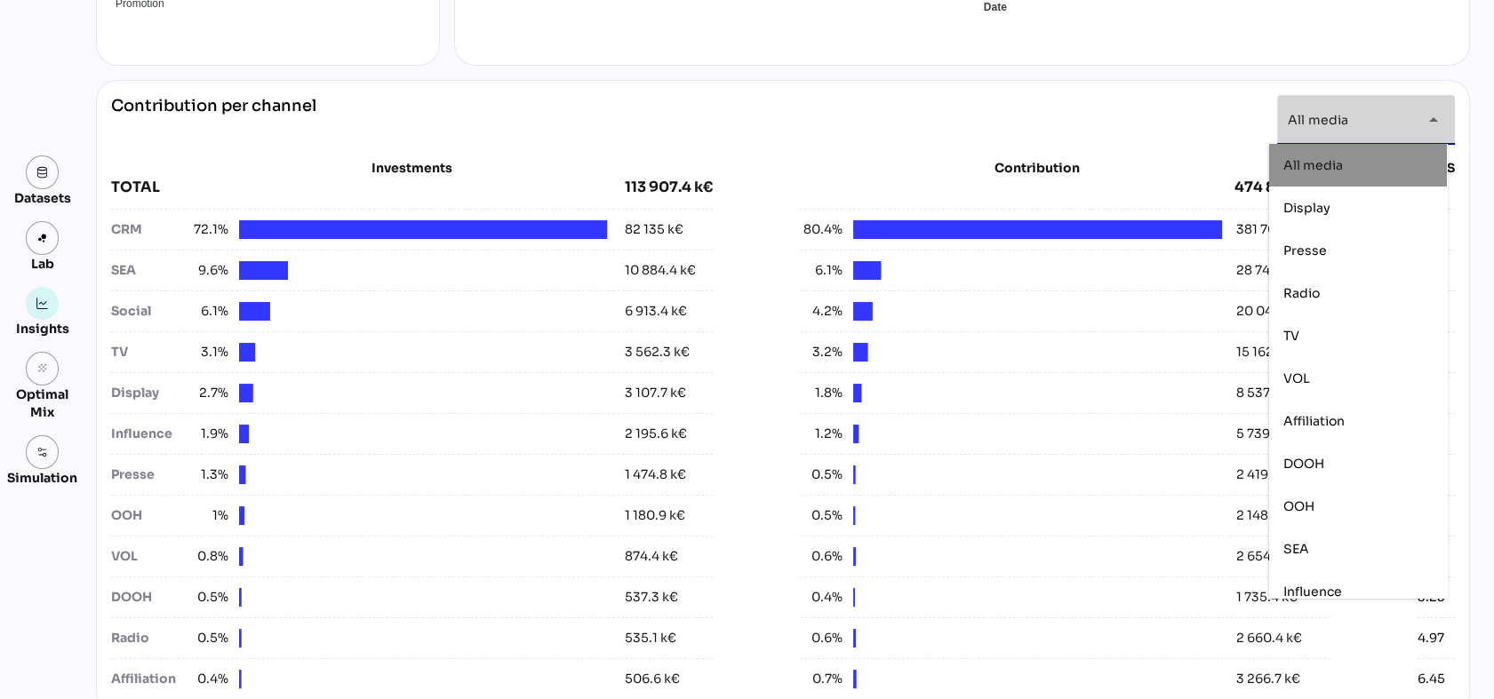
click at [971, 108] on div "Contribution per channel All media ********* arrow_drop_down" at bounding box center [783, 120] width 1344 height 50
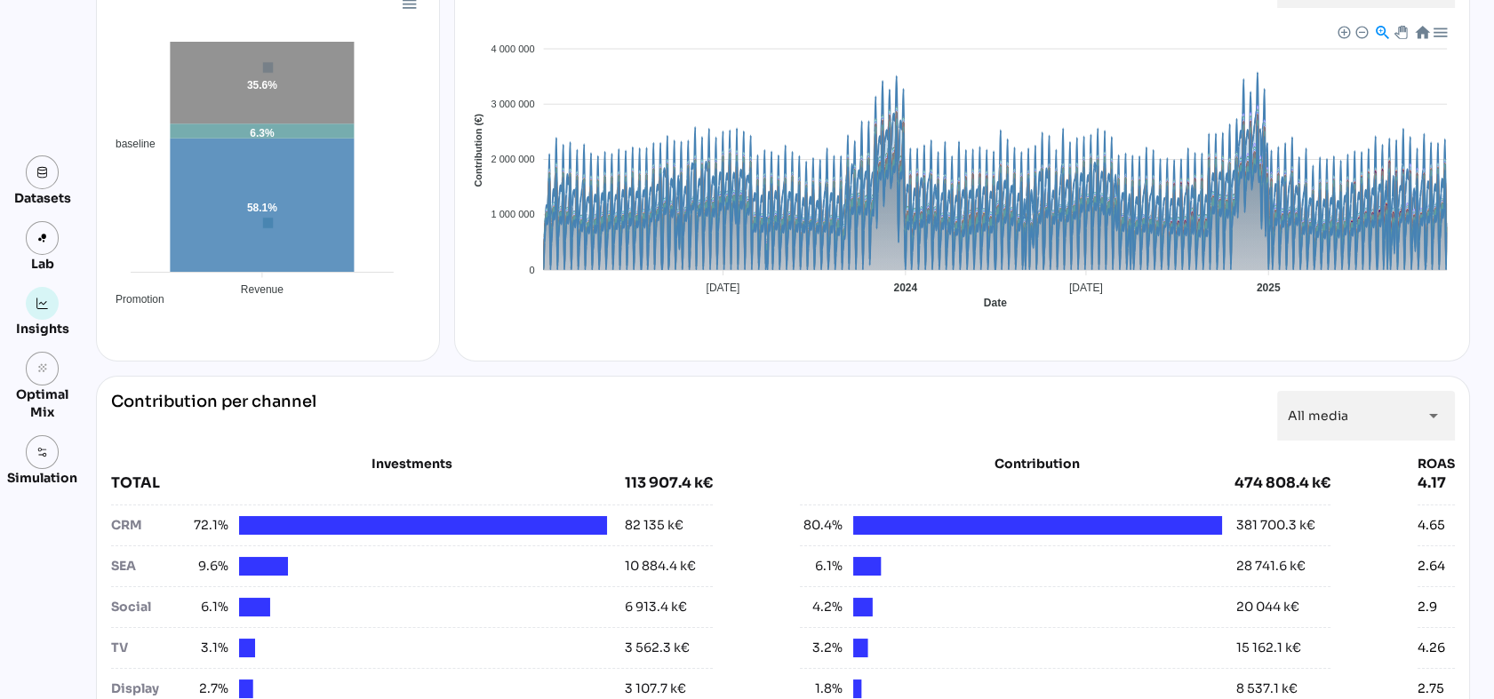
scroll to position [0, 0]
